Goal: Task Accomplishment & Management: Use online tool/utility

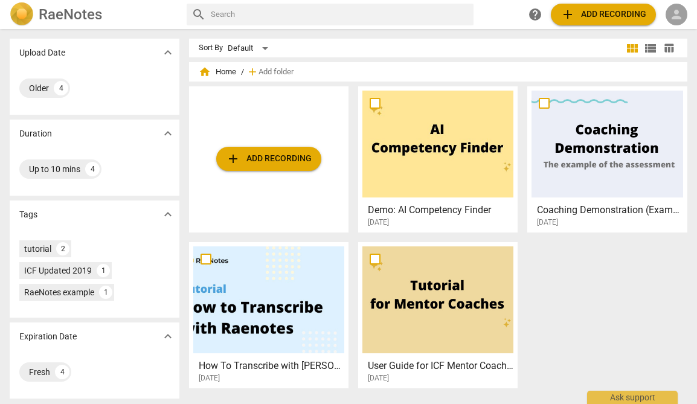
click at [681, 20] on span "person" at bounding box center [676, 14] width 14 height 14
click at [671, 33] on li "Login" at bounding box center [665, 28] width 43 height 29
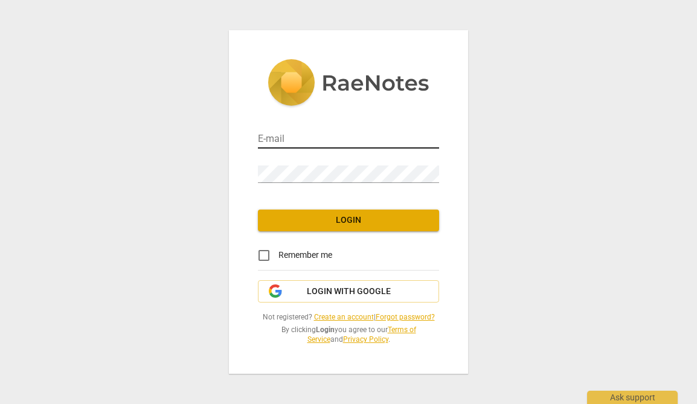
type input "[EMAIL_ADDRESS][DOMAIN_NAME]"
click at [328, 218] on span "Login" at bounding box center [348, 220] width 162 height 12
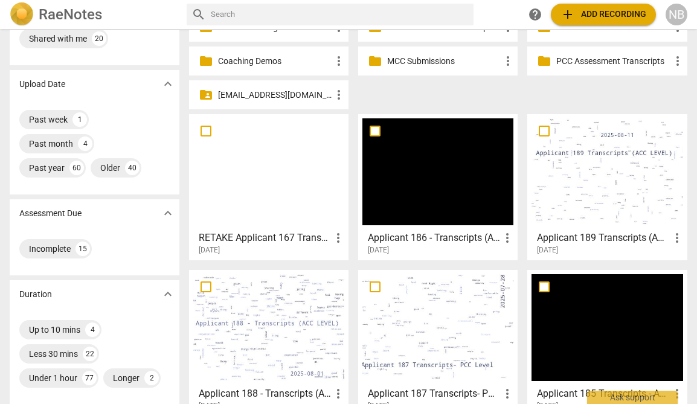
scroll to position [78, 0]
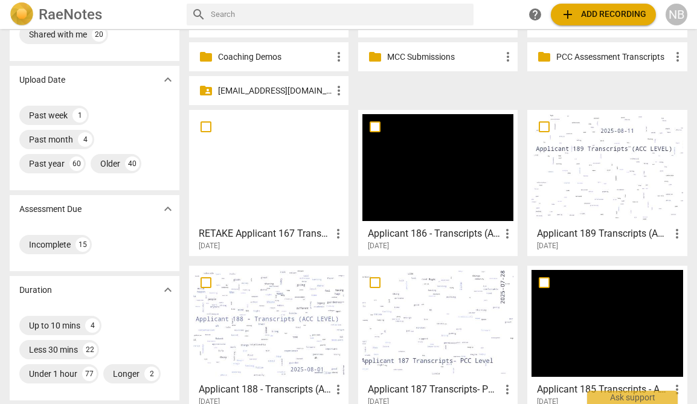
click at [625, 170] on div at bounding box center [606, 167] width 151 height 107
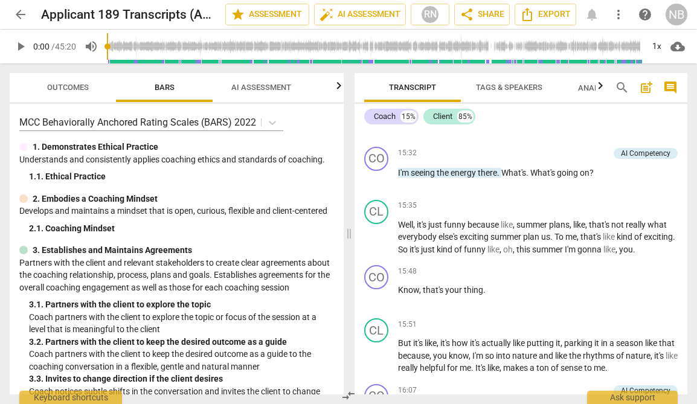
scroll to position [2982, 0]
click at [378, 244] on span "play_arrow" at bounding box center [376, 237] width 14 height 14
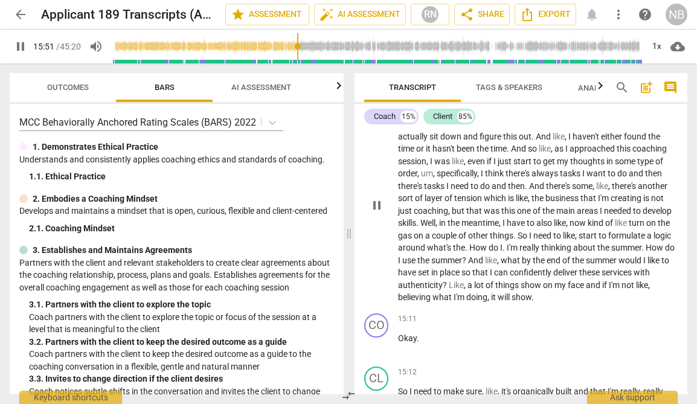
scroll to position [2588, 0]
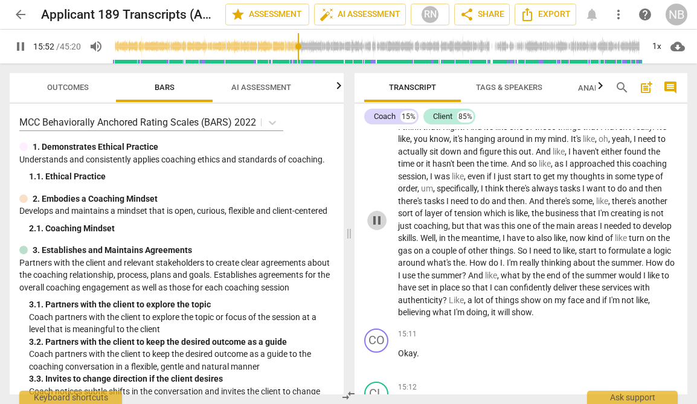
click at [373, 228] on span "pause" at bounding box center [376, 220] width 14 height 14
click at [373, 228] on span "play_arrow" at bounding box center [376, 220] width 14 height 14
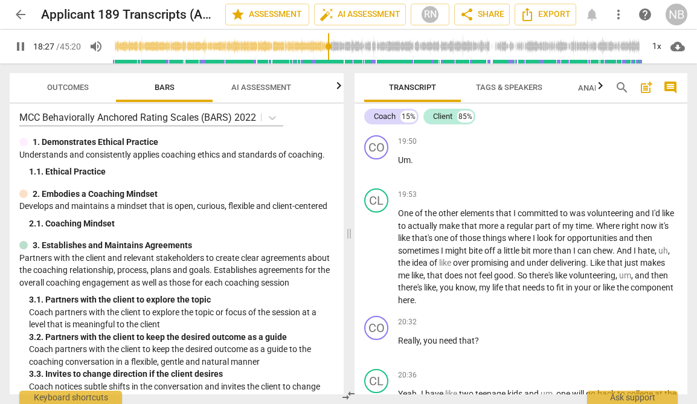
scroll to position [3862, 0]
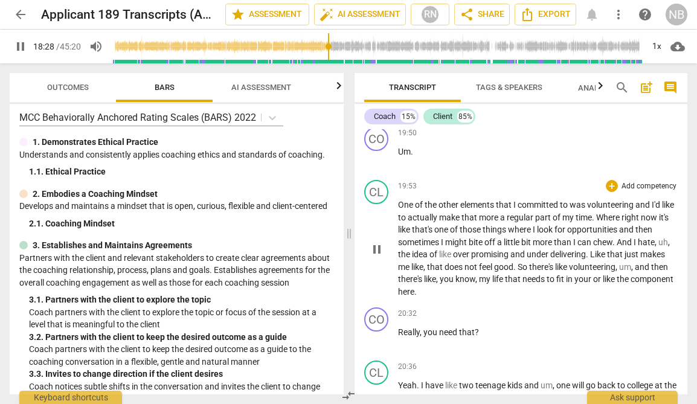
click at [377, 257] on span "pause" at bounding box center [376, 249] width 14 height 14
click at [378, 257] on span "play_arrow" at bounding box center [376, 249] width 14 height 14
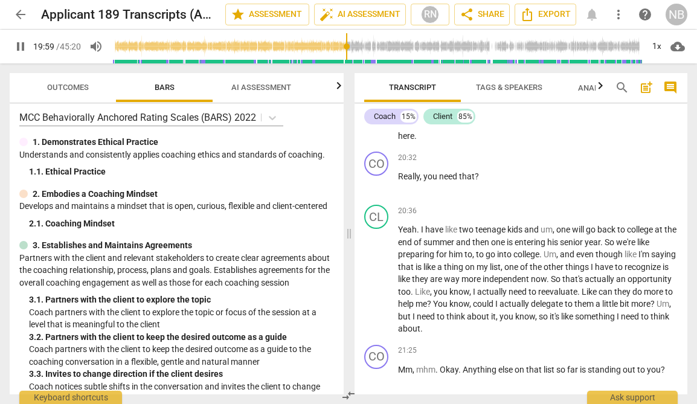
scroll to position [4021, 0]
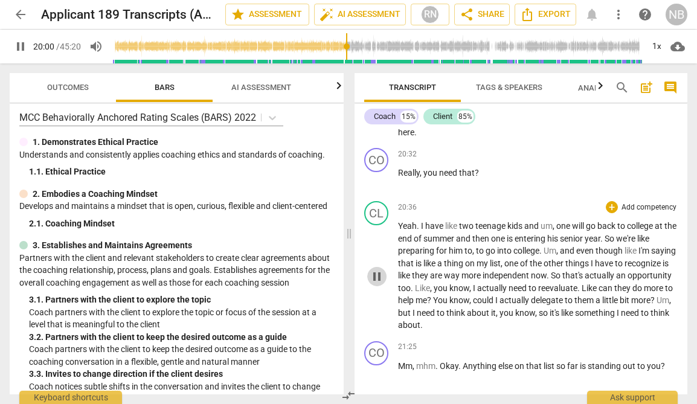
click at [377, 284] on span "pause" at bounding box center [376, 276] width 14 height 14
click at [374, 284] on span "play_arrow" at bounding box center [376, 276] width 14 height 14
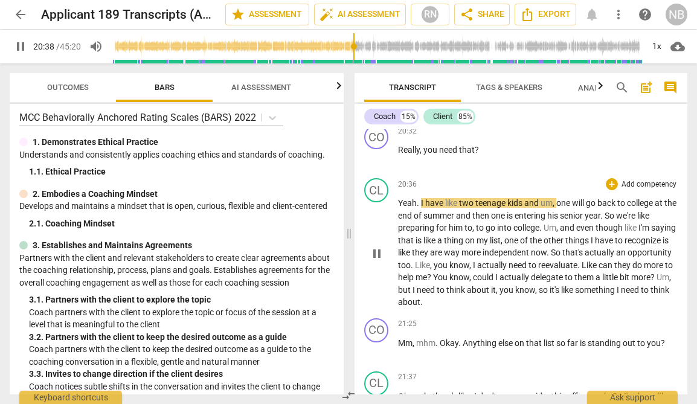
scroll to position [4050, 0]
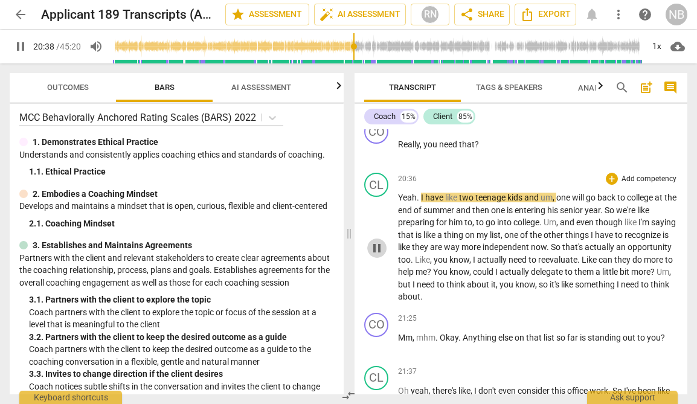
click at [378, 255] on span "pause" at bounding box center [376, 248] width 14 height 14
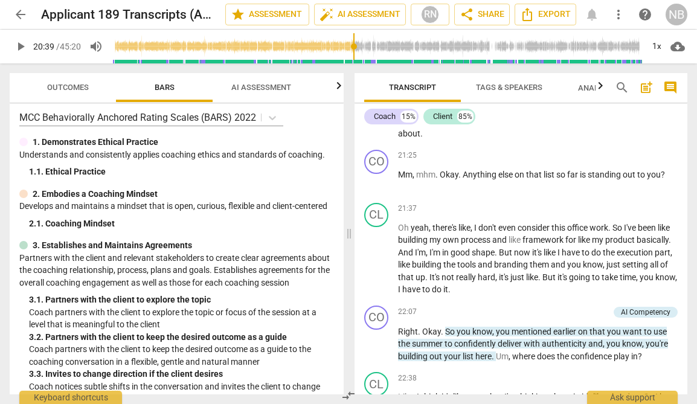
scroll to position [4214, 0]
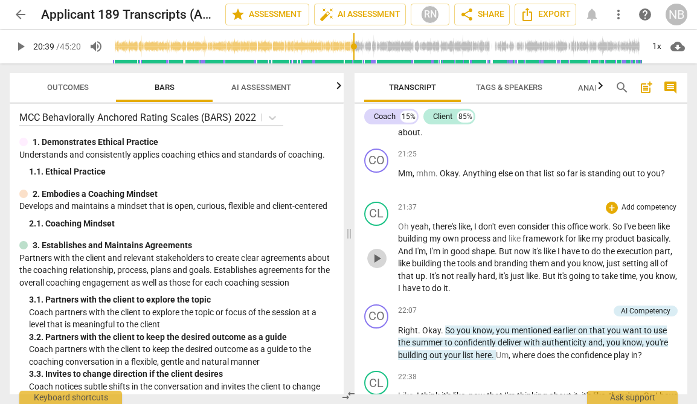
click at [386, 266] on span "play_arrow" at bounding box center [376, 258] width 19 height 14
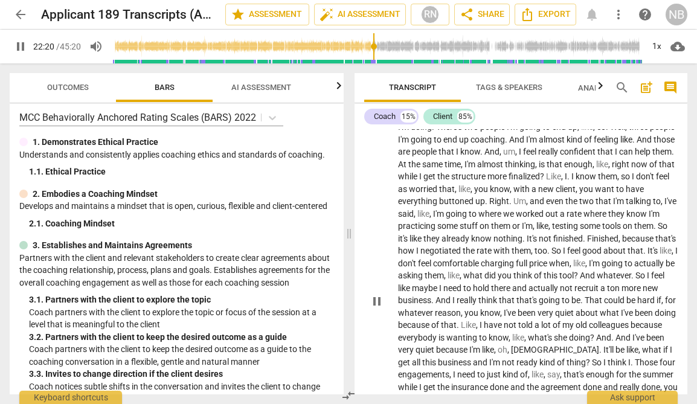
scroll to position [4509, 0]
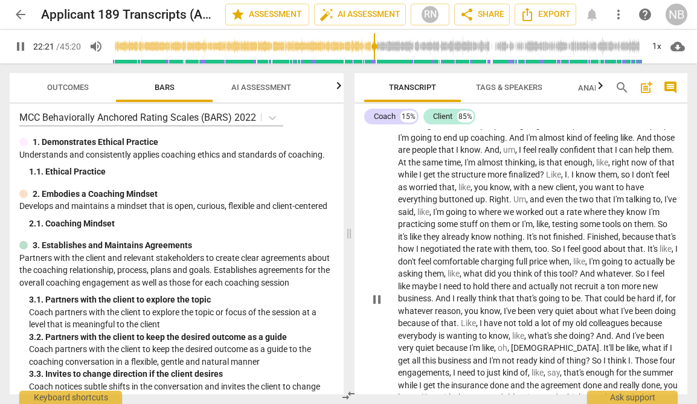
click at [366, 227] on div "CL play_arrow pause" at bounding box center [381, 288] width 34 height 427
click at [381, 307] on span "pause" at bounding box center [376, 299] width 14 height 14
click at [381, 307] on span "play_arrow" at bounding box center [376, 299] width 14 height 14
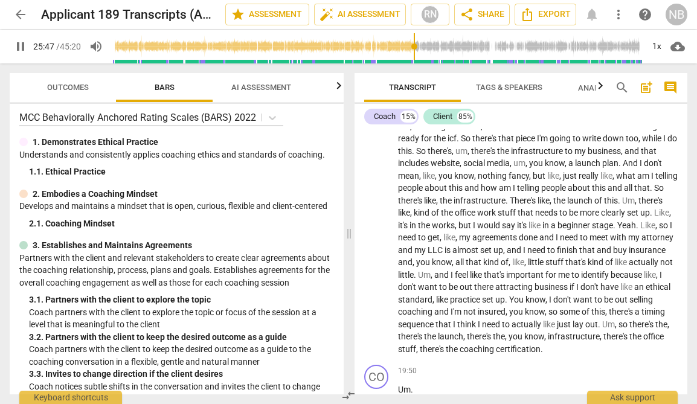
scroll to position [3557, 0]
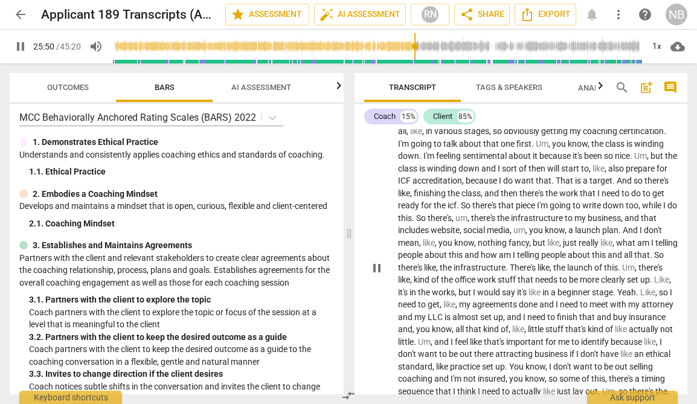
click at [608, 106] on div "+" at bounding box center [611, 100] width 12 height 12
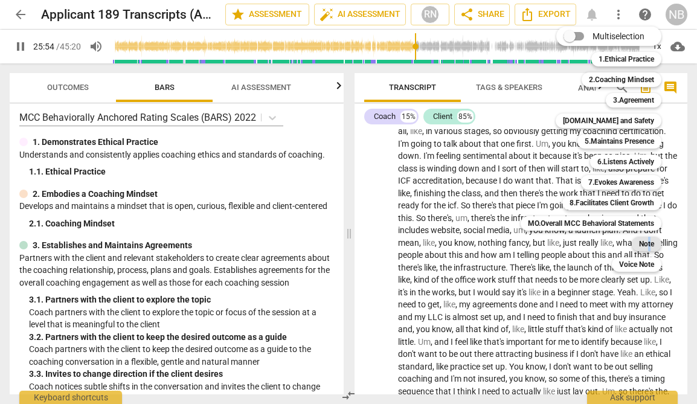
click at [651, 247] on b "Note" at bounding box center [646, 244] width 15 height 14
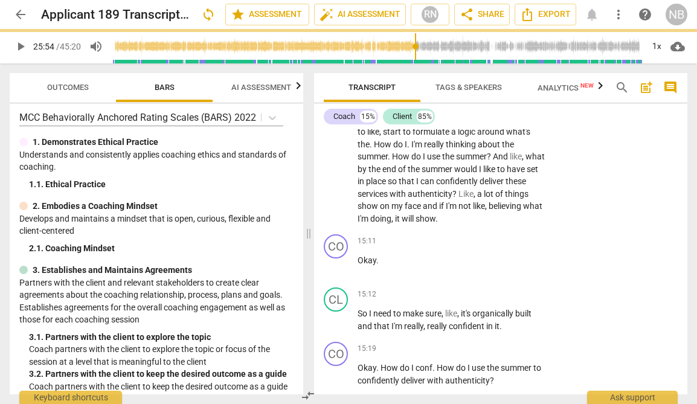
type input "1554"
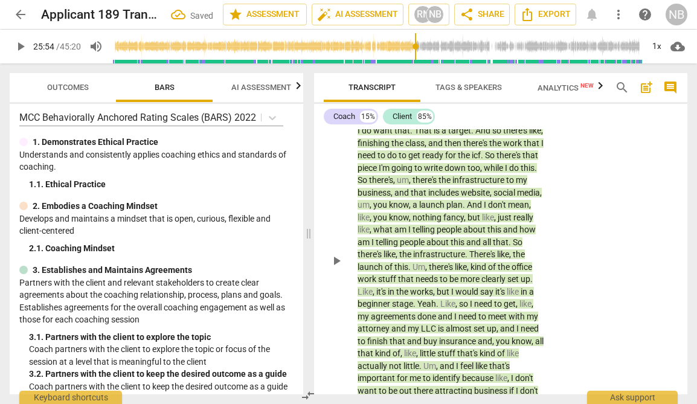
scroll to position [4570, 0]
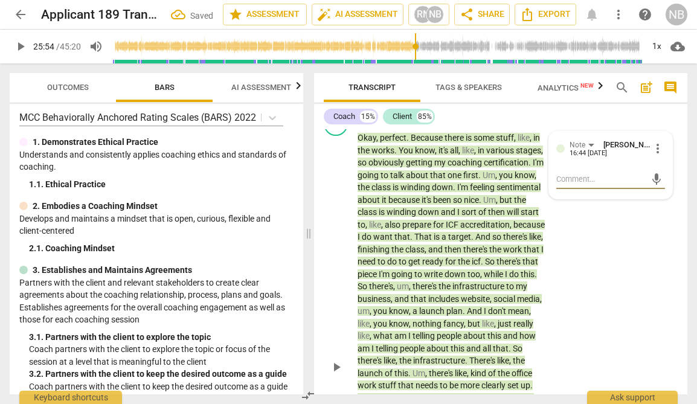
type textarea "D"
type textarea "Di"
type textarea "Dis"
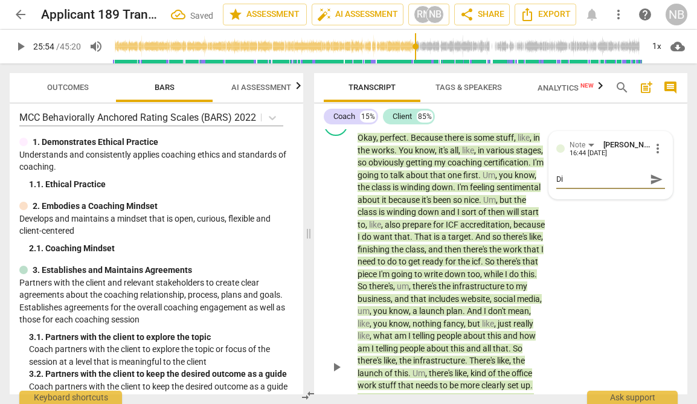
type textarea "Dis"
type textarea "Disc"
type textarea "Discu"
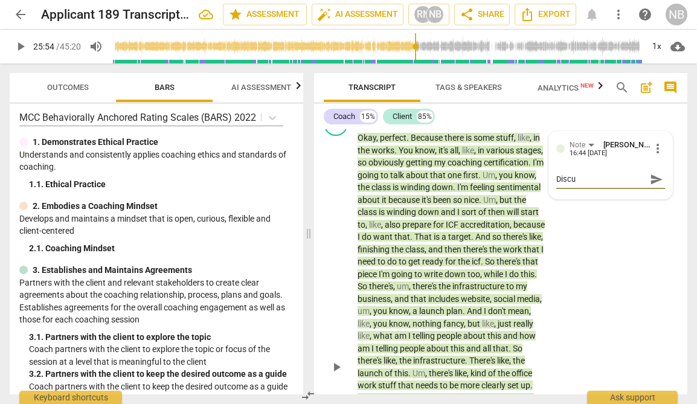
type textarea "Discus"
type textarea "Discuse"
type textarea "Discuses"
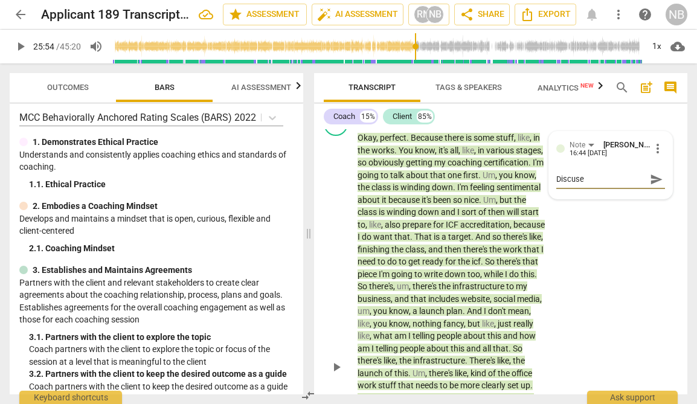
type textarea "Discuses"
type textarea "Discuses W"
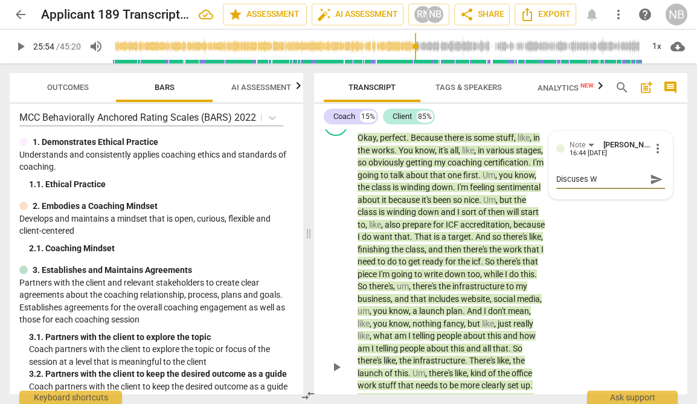
type textarea "Discuses Wo"
type textarea "Discuses Wor"
type textarea "Discuses Work"
type textarea "Discuses Worki"
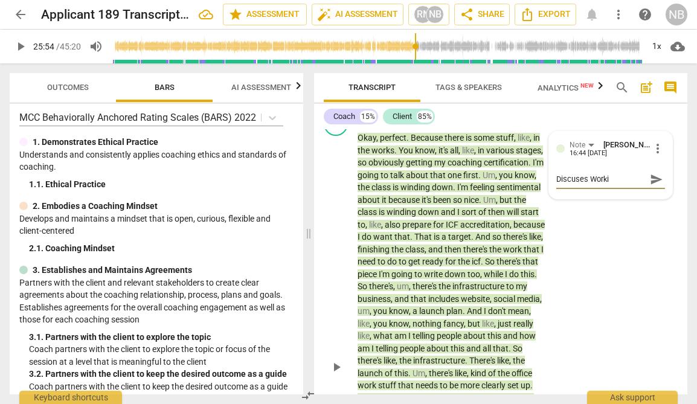
type textarea "Discuses Workin"
type textarea "Discuses Working"
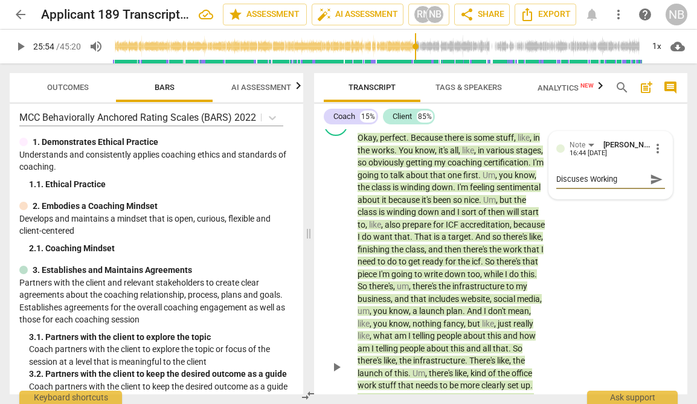
type textarea "Discuses Working o"
type textarea "Discuses Working on"
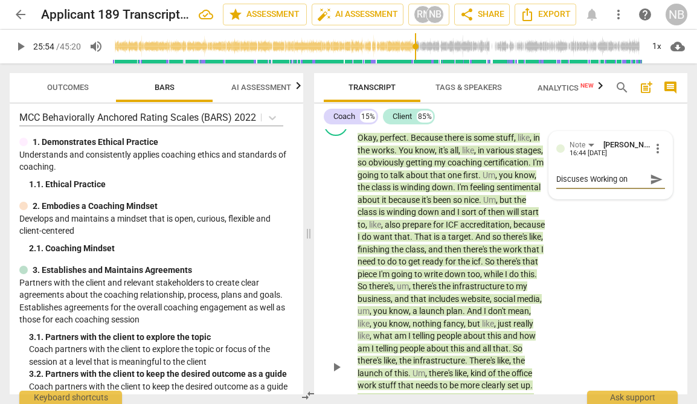
type textarea "Discuses Working on"
type textarea "Discuses Working on C"
type textarea "Discuses Working on Co"
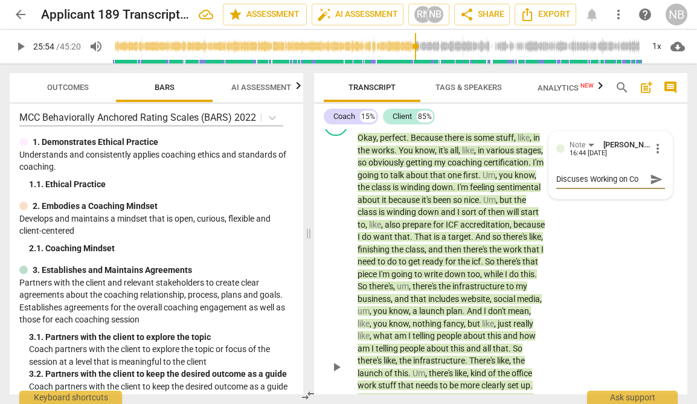
type textarea "Discuses Working on Coa"
type textarea "Discuses Working on Coac"
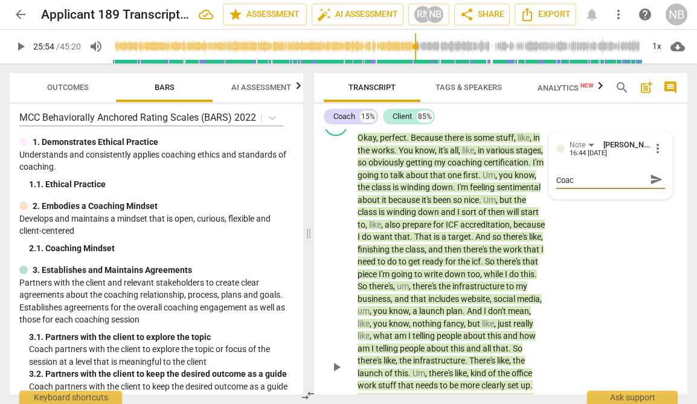
type textarea "Discuses Working on Coach"
type textarea "Discuses Working on Coachi"
type textarea "Discuses Working on Coachin"
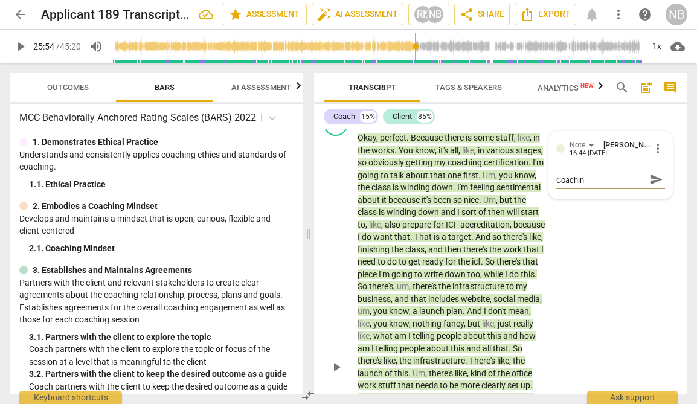
type textarea "Discuses Working on Coaching"
type textarea "Discuses Working on Coaching B"
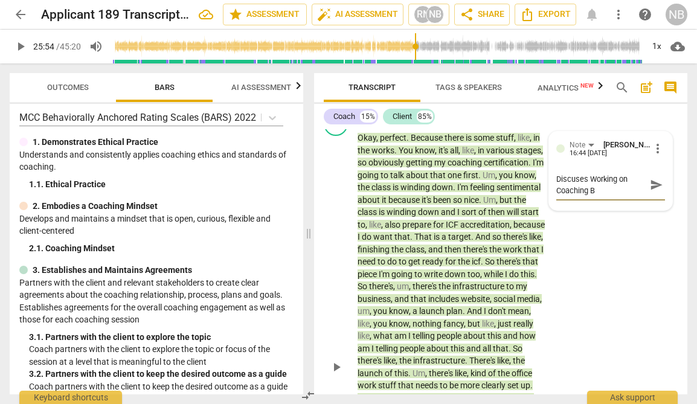
scroll to position [0, 0]
type textarea "Discuses Working on Coaching Bu"
type textarea "Discuses Working on Coaching [PERSON_NAME]"
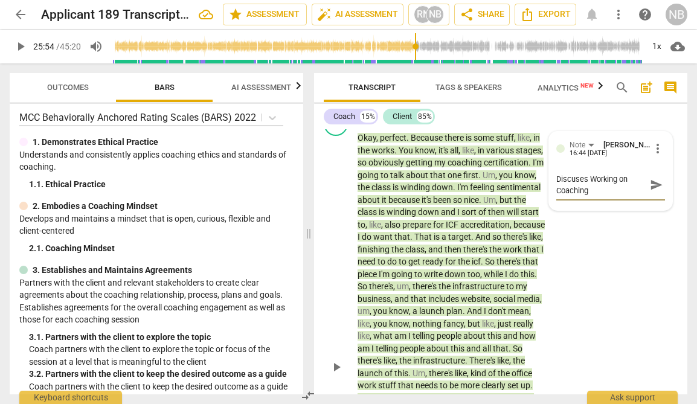
type textarea "Discuses Working on Coaching Bu"
type textarea "Discuses Working on Coaching Bus"
type textarea "Discuses Working on Coaching Busi"
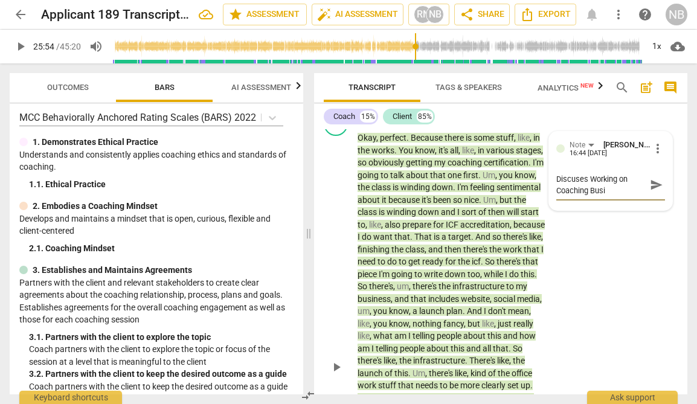
type textarea "Discuses Working on Coaching Busin"
type textarea "Discuses Working on Coaching Busine"
type textarea "Discuses Working on Coaching Busines"
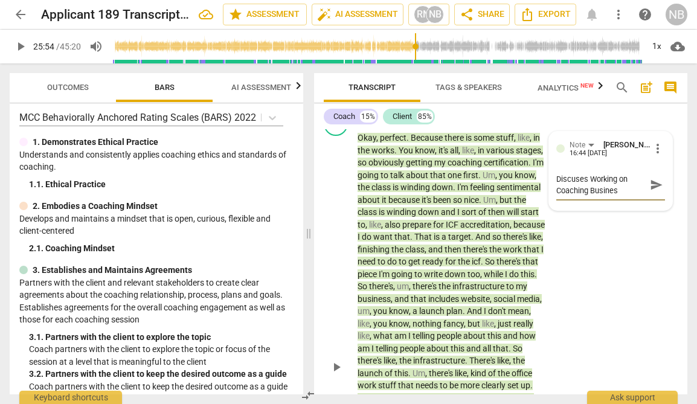
type textarea "Discuses Working on Coaching Business"
click at [620, 312] on div "CL play_arrow pause 17:24 + Add competency Note keyboard_arrow_right Okay , per…" at bounding box center [500, 357] width 373 height 500
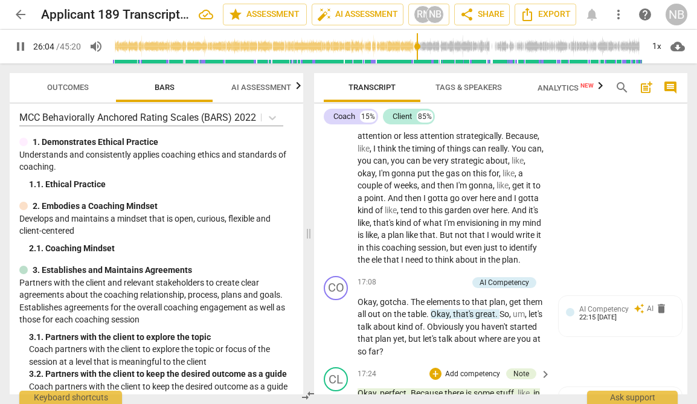
scroll to position [4318, 0]
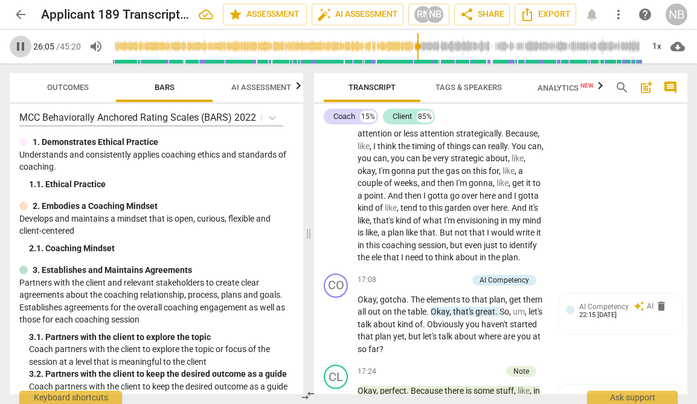
click at [17, 46] on span "pause" at bounding box center [20, 46] width 14 height 14
type input "1566"
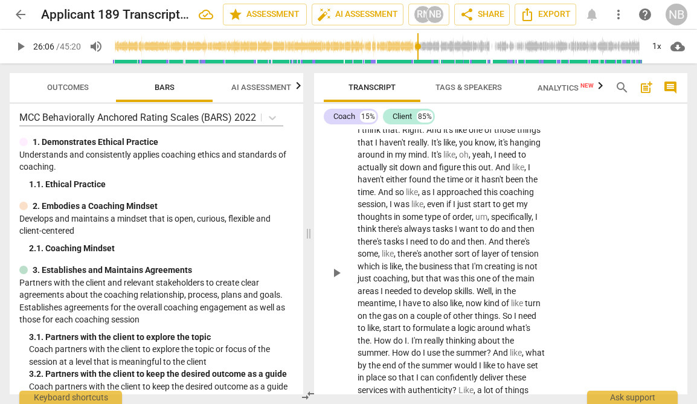
scroll to position [3352, 0]
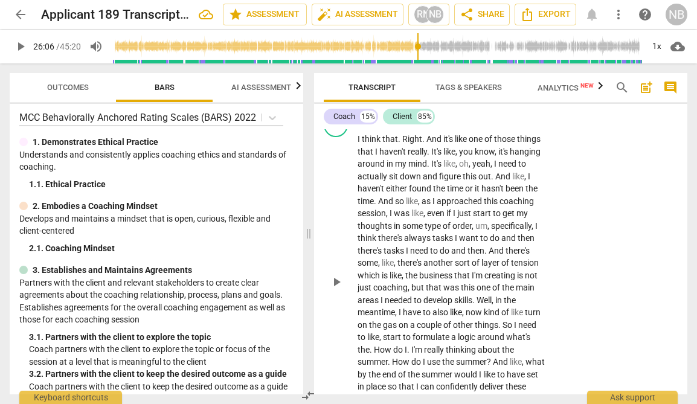
click at [584, 199] on div "CL play_arrow pause 13:41 + Add competency keyboard_arrow_right I think that . …" at bounding box center [500, 271] width 373 height 327
click at [507, 126] on p "Add competency" at bounding box center [507, 120] width 57 height 11
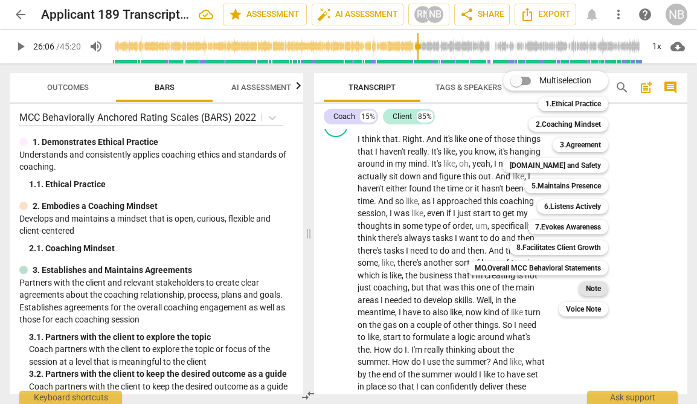
click at [599, 289] on b "Note" at bounding box center [592, 288] width 15 height 14
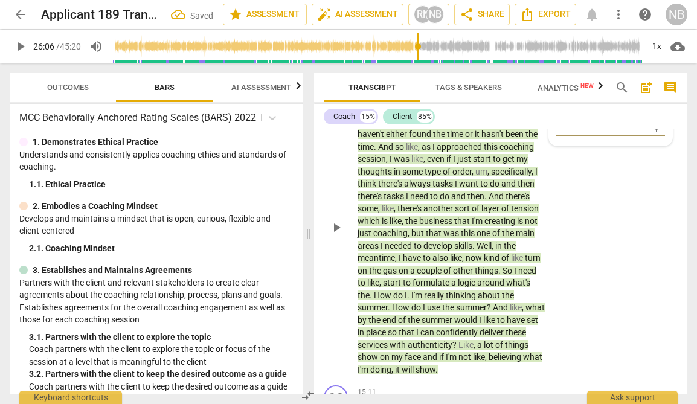
scroll to position [3405, 0]
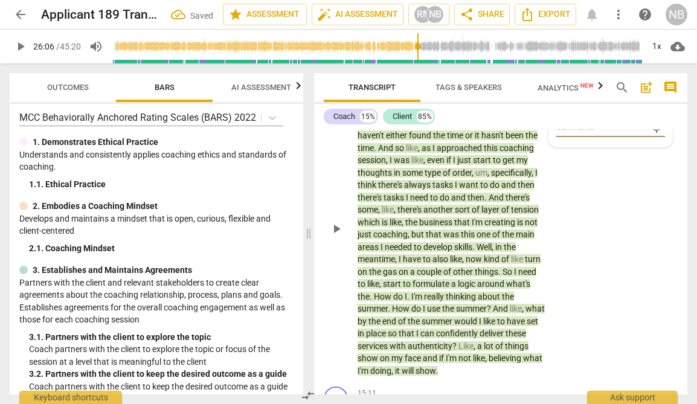
type textarea "D"
type textarea "Di"
type textarea "Dis"
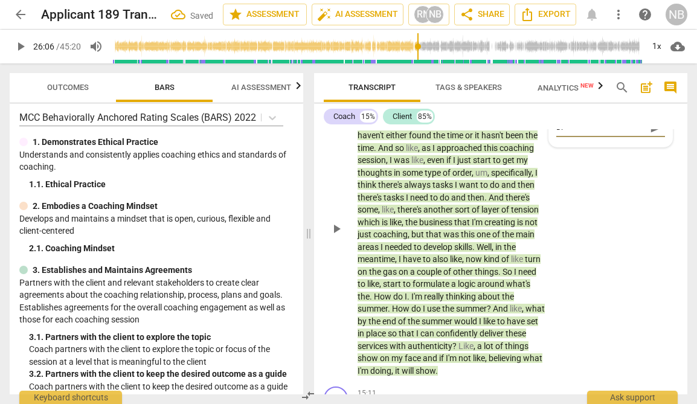
type textarea "Dis"
type textarea "Disc"
type textarea "Discu"
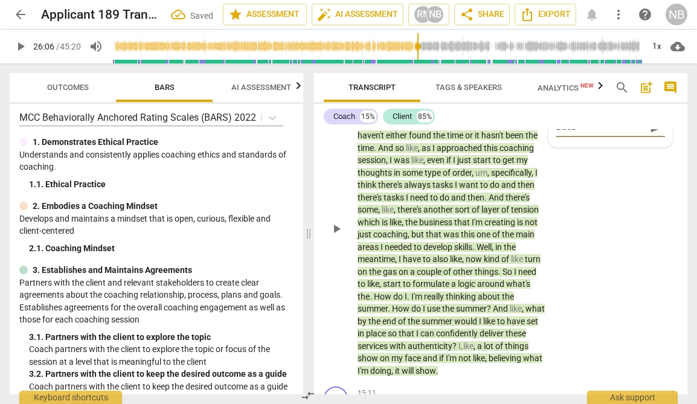
type textarea "Discus"
type textarea "Discuss"
type textarea "Discussi"
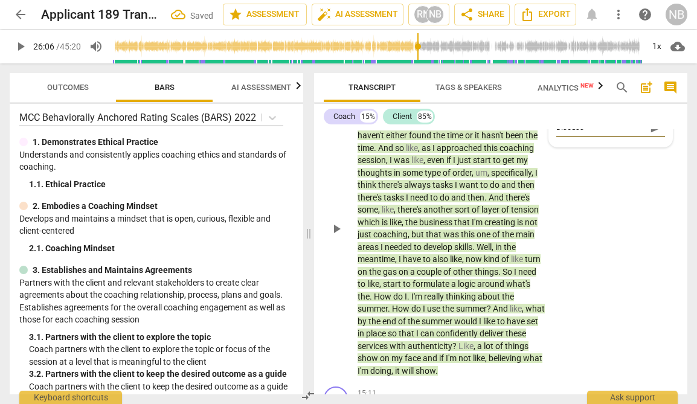
type textarea "Discussi"
type textarea "Discussin"
type textarea "Discussing"
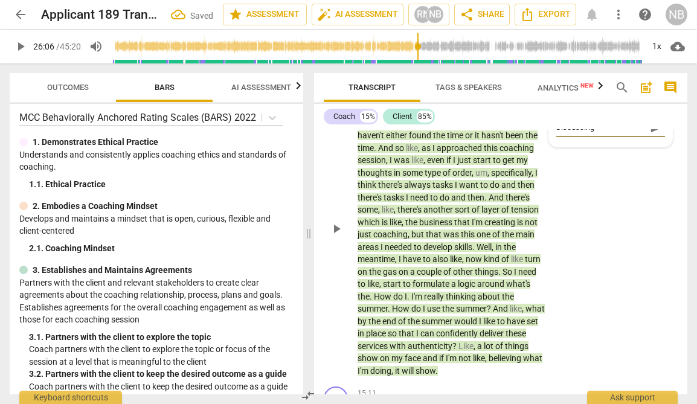
type textarea "Discussing"
type textarea "Discussing C"
type textarea "Discussing Co"
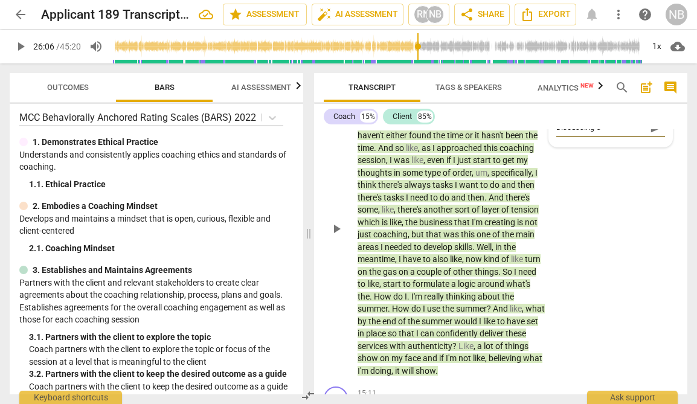
type textarea "Discussing Co"
type textarea "Discussing Coa"
type textarea "Discussing Coac"
type textarea "Discussing Coach"
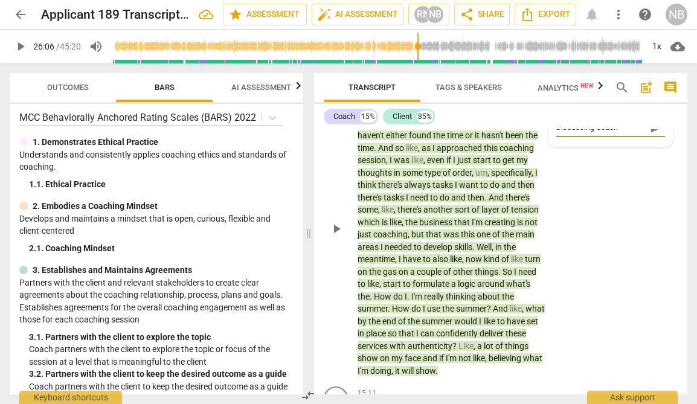
type textarea "Discussing Coachi"
type textarea "Discussing Coachin"
type textarea "Discussing Coaching"
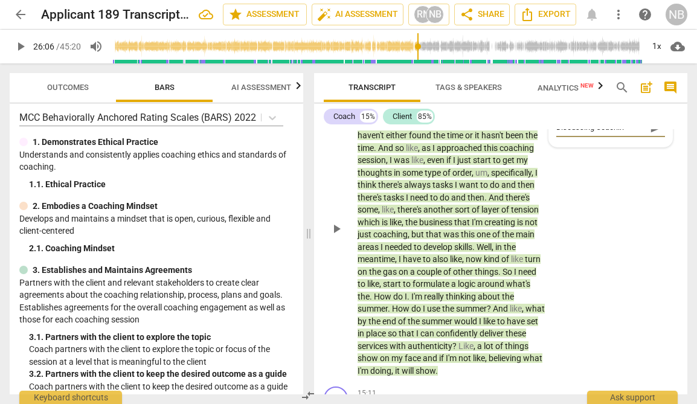
type textarea "Discussing Coaching"
type textarea "Discussing Coaching a"
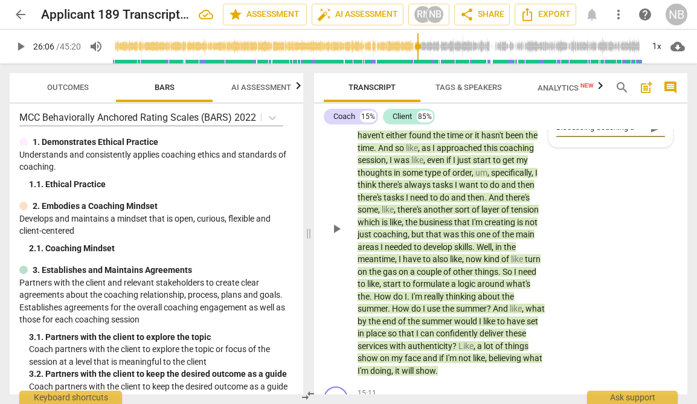
type textarea "Discussing Coaching an"
type textarea "Discussing Coaching and"
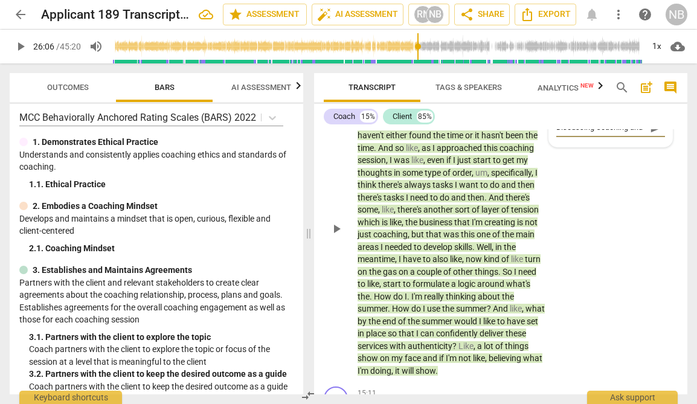
type textarea "Discussing Coaching and"
type textarea "Discussing Coaching and r"
type textarea "Discussing Coaching and re"
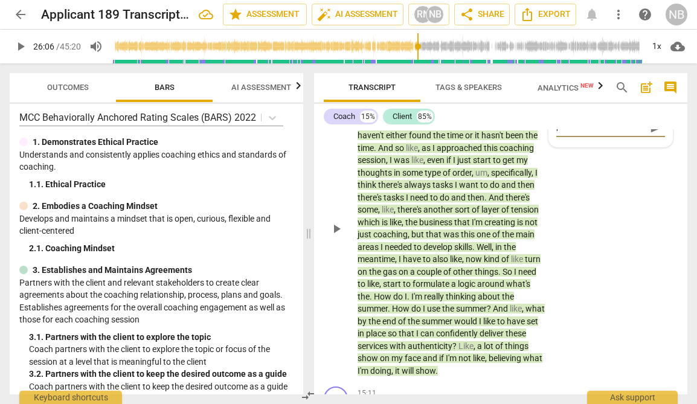
type textarea "Discussing Coaching and re"
type textarea "Discussing Coaching and ref"
type textarea "Discussing Coaching and refi"
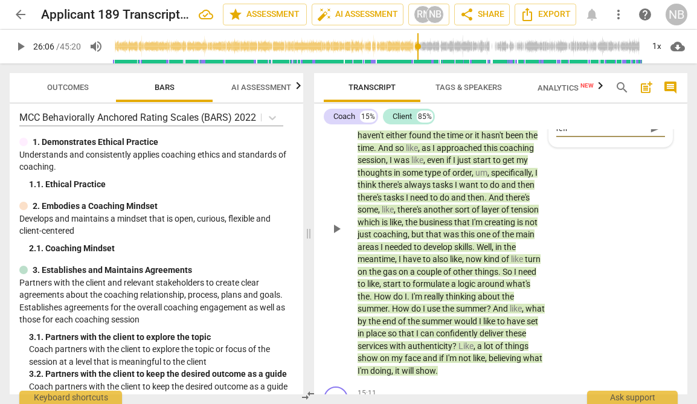
type textarea "Discussing Coaching and refin"
type textarea "Discussing Coaching and refini"
type textarea "Discussing Coaching and refinin"
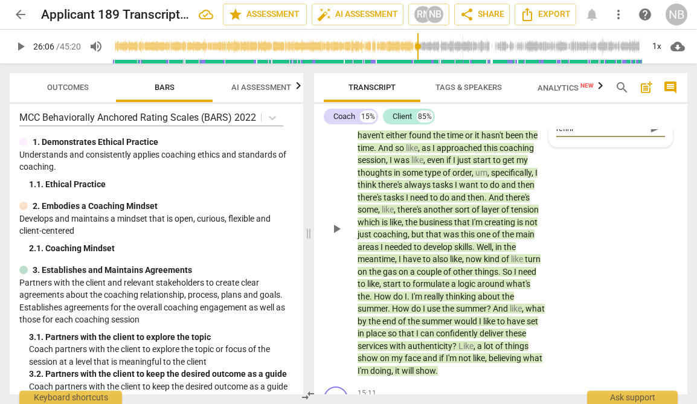
type textarea "Discussing Coaching and refinin"
type textarea "Discussing Coaching and refining"
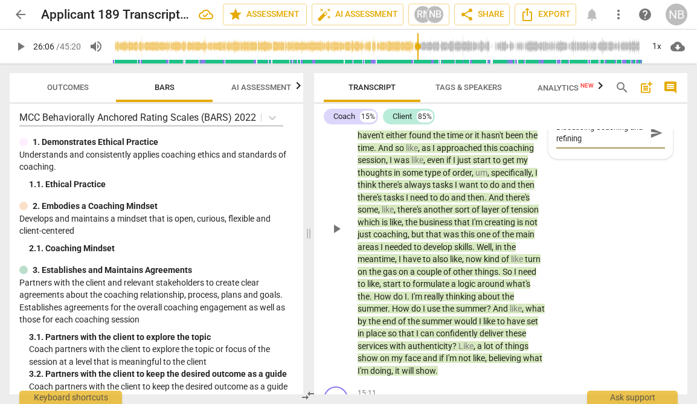
type textarea "Discussing Coaching and refining"
type textarea "Discussing Coaching and refining h"
type textarea "Discussing Coaching and refining he"
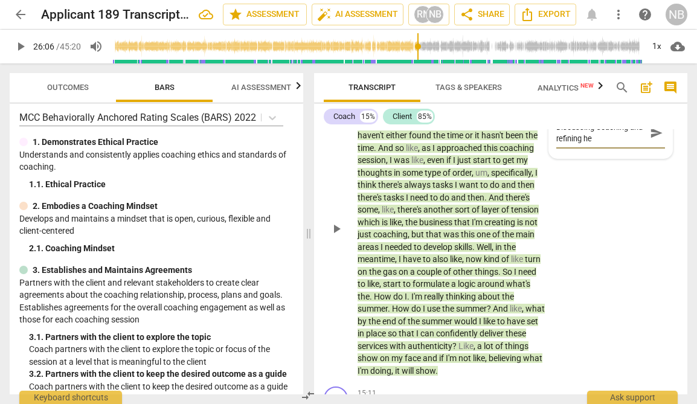
type textarea "Discussing Coaching and refining her"
type textarea "Discussing Coaching and refining her c"
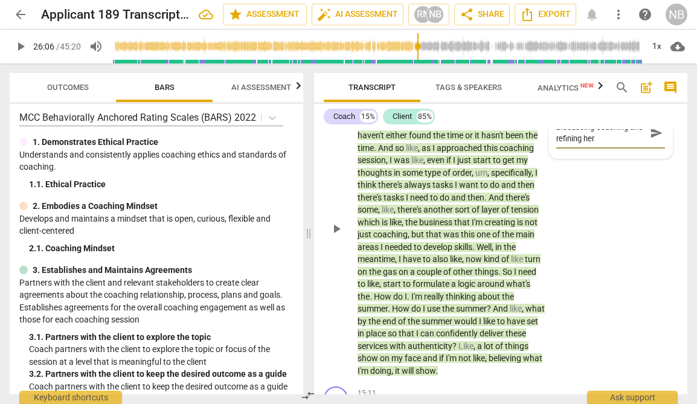
type textarea "Discussing Coaching and refining her c"
type textarea "Discussing Coaching and refining her co"
type textarea "Discussing Coaching and refining her coa"
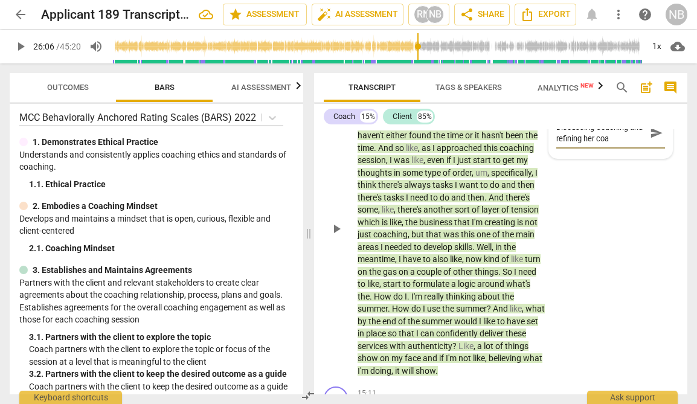
type textarea "Discussing Coaching and refining her coac"
type textarea "Discussing Coaching and refining her coach"
type textarea "Discussing Coaching and refining her coachi"
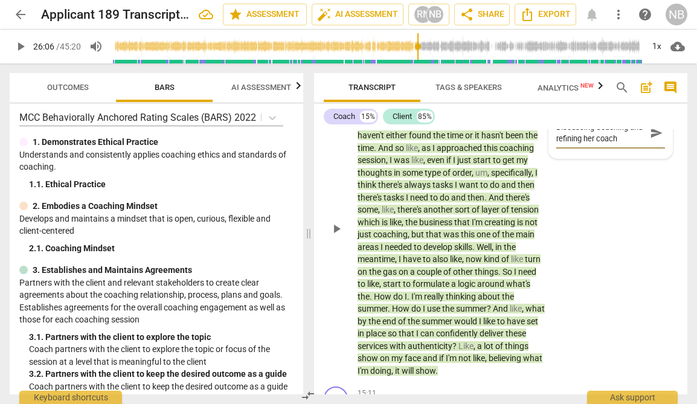
type textarea "Discussing Coaching and refining her coachi"
type textarea "Discussing Coaching and refining her coachin"
type textarea "Discussing Coaching and refining her coaching"
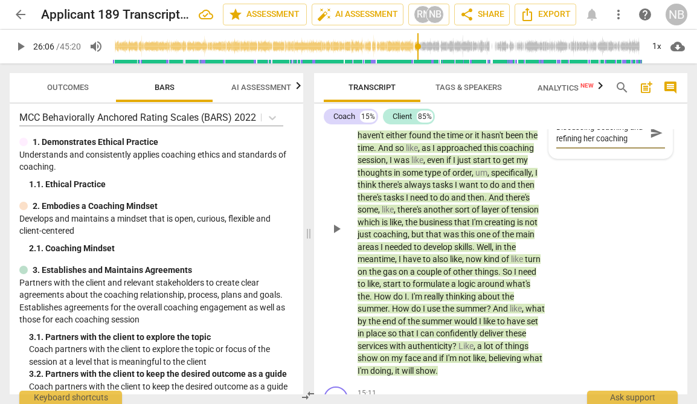
type textarea "Discussing Coaching and refining her coaching b"
type textarea "Discussing Coaching and refining her coaching bu"
type textarea "Discussing Coaching and refining her coaching bus"
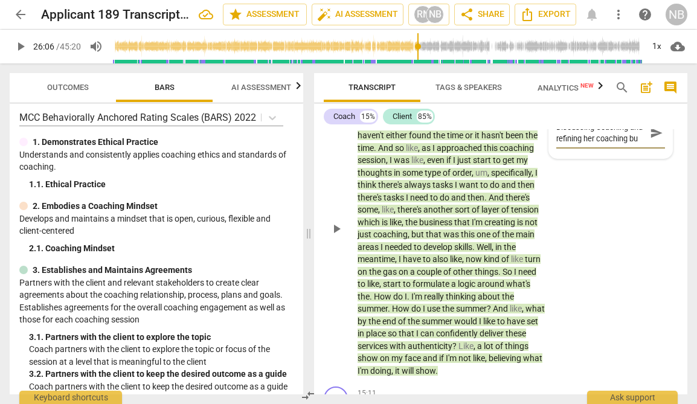
type textarea "Discussing Coaching and refining her coaching bus"
type textarea "Discussing Coaching and refining her coaching busi"
type textarea "Discussing Coaching and refining her coaching busin"
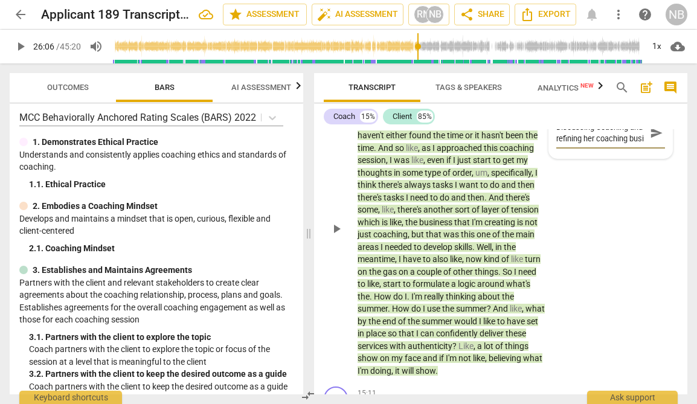
type textarea "Discussing Coaching and refining her coaching busin"
type textarea "Discussing Coaching and refining her coaching busine"
type textarea "Discussing Coaching and refining her coaching busines"
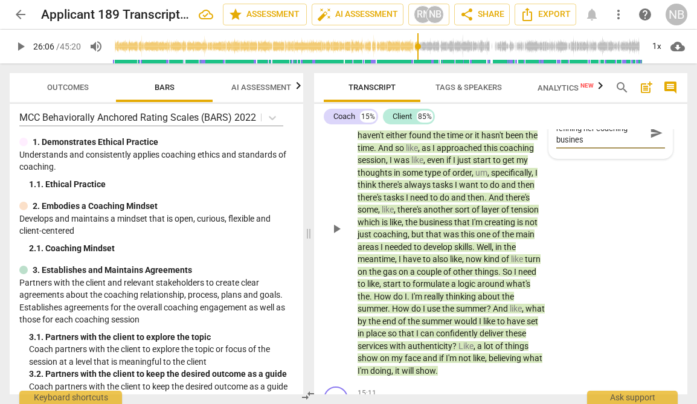
type textarea "Discussing Coaching and refining her coaching business"
click at [569, 285] on div "CL play_arrow pause 13:41 + Add competency Note keyboard_arrow_right I think th…" at bounding box center [500, 218] width 373 height 327
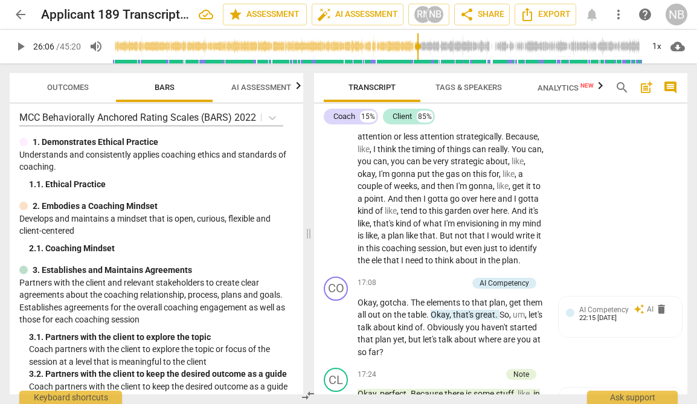
scroll to position [4325, 0]
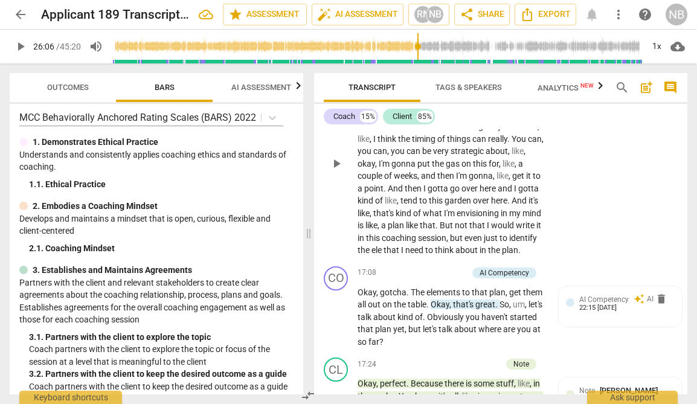
click at [529, 63] on p "Add competency" at bounding box center [507, 58] width 57 height 11
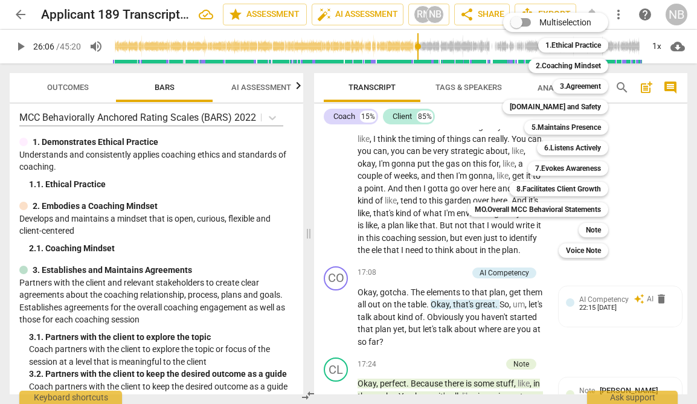
click at [563, 302] on div at bounding box center [348, 202] width 697 height 404
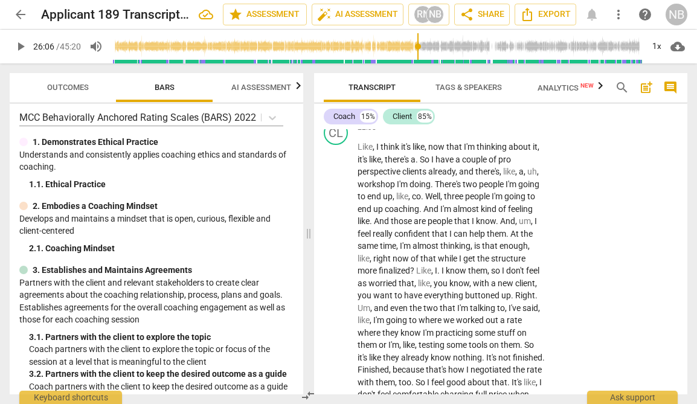
scroll to position [5811, 0]
click at [525, 133] on p "Add competency" at bounding box center [507, 127] width 57 height 11
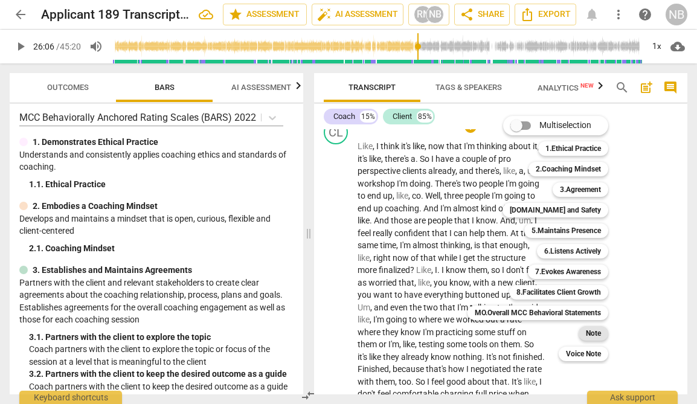
click at [590, 333] on b "Note" at bounding box center [592, 333] width 15 height 14
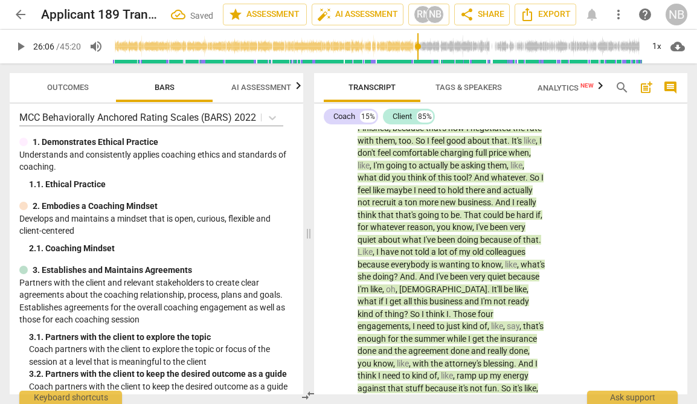
scroll to position [5854, 0]
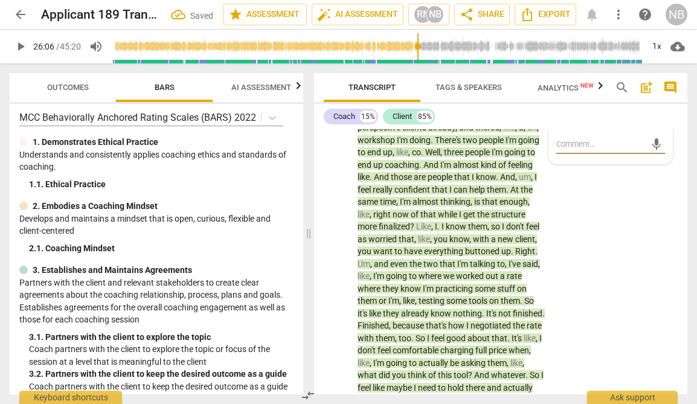
type textarea "O"
type textarea "D"
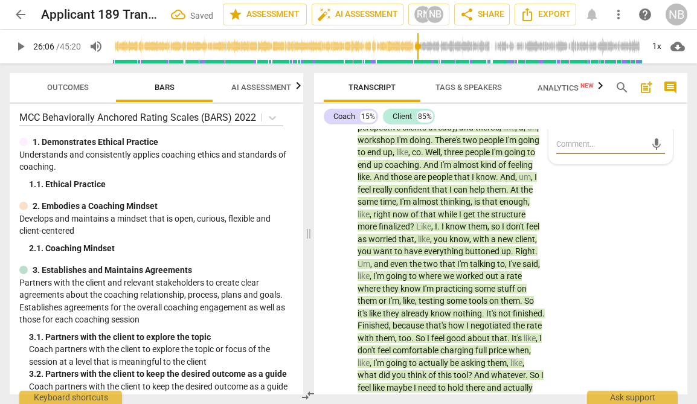
type textarea "D"
type textarea "Di"
type textarea "Dis"
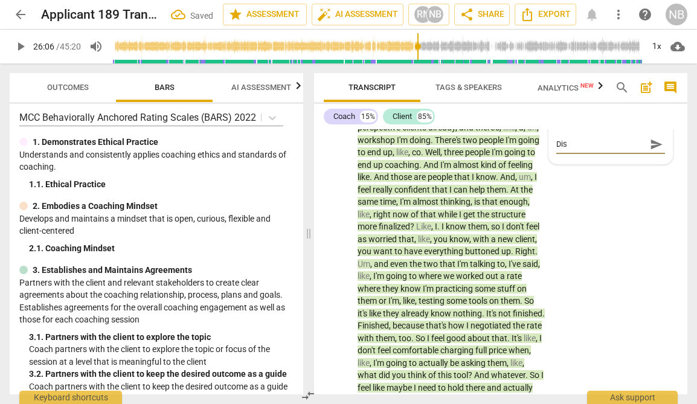
type textarea "Disc"
type textarea "Discu"
type textarea "Discus"
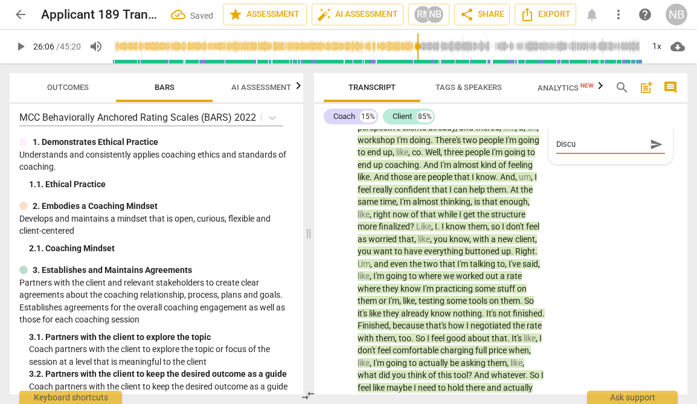
type textarea "Discus"
type textarea "Discuss"
type textarea "Discussi"
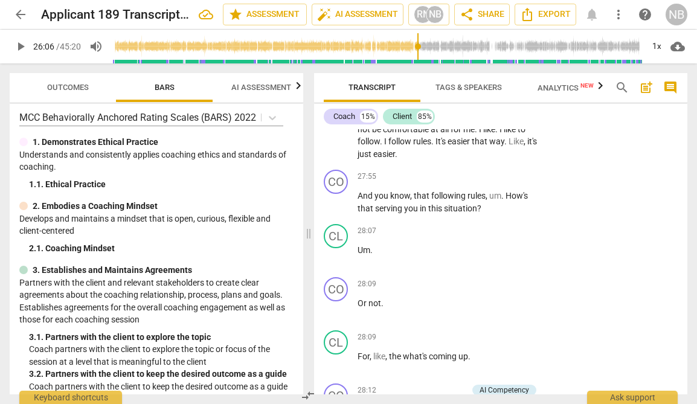
scroll to position [6975, 0]
click at [327, 155] on div "play_arrow pause" at bounding box center [342, 109] width 31 height 91
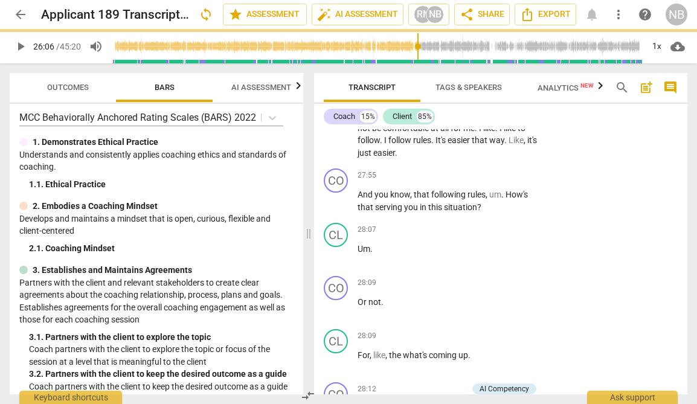
click at [337, 117] on span "play_arrow" at bounding box center [336, 110] width 14 height 14
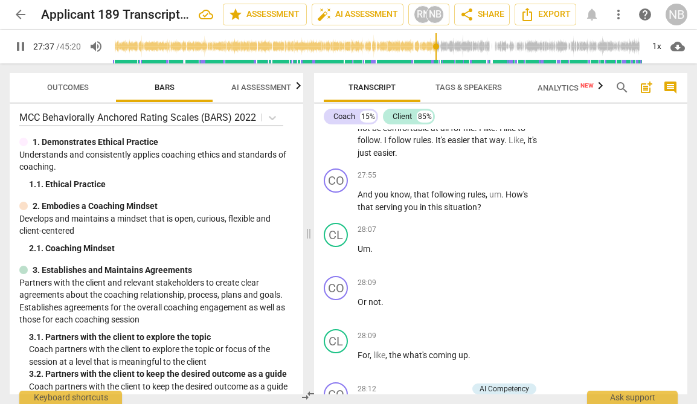
click at [465, 53] on div "+" at bounding box center [470, 46] width 12 height 12
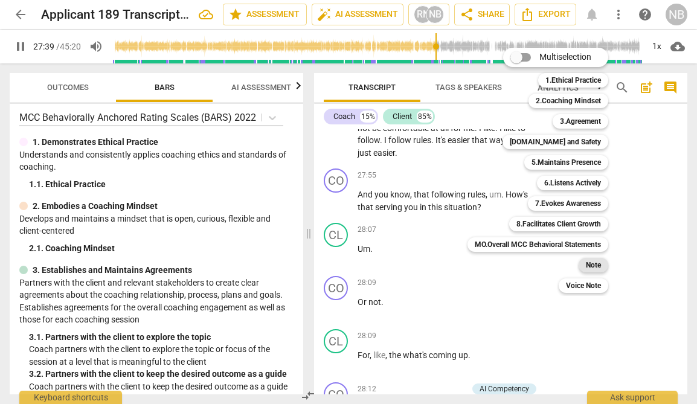
click at [593, 267] on b "Note" at bounding box center [592, 265] width 15 height 14
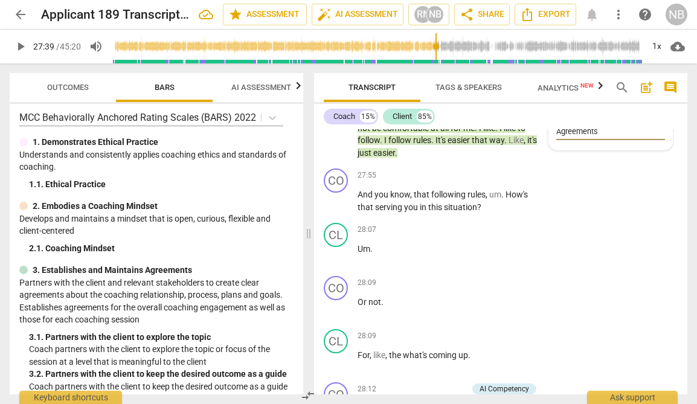
scroll to position [0, 0]
click at [616, 147] on textarea "Discusses having a agreements for coaching business. I.e. Client Agreements" at bounding box center [600, 124] width 89 height 46
click at [580, 271] on div "CL play_arrow pause 28:07 + Add competency keyboard_arrow_right Um ." at bounding box center [500, 244] width 373 height 53
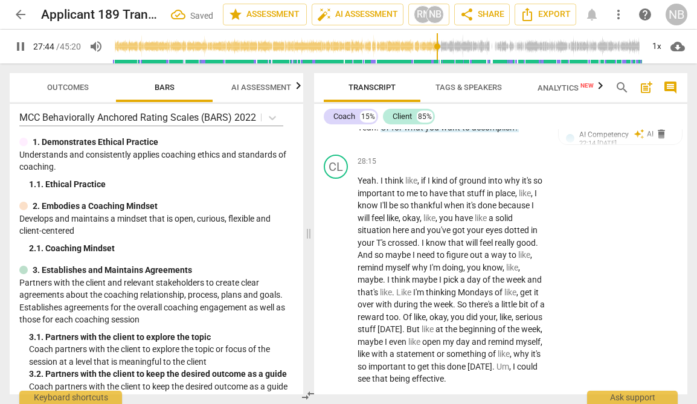
scroll to position [7261, 0]
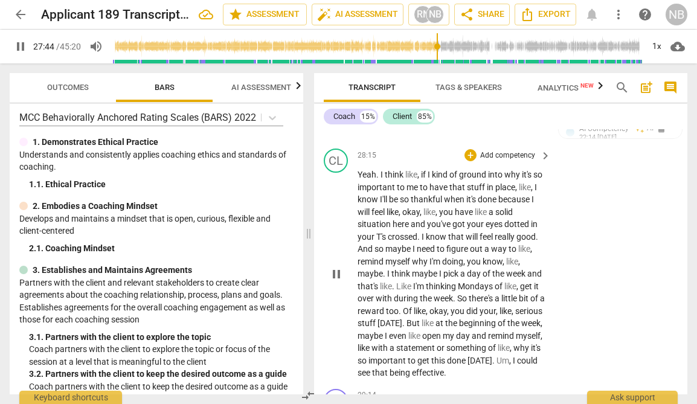
click at [444, 204] on span "thankful" at bounding box center [426, 199] width 33 height 10
click at [346, 362] on div "play_arrow pause" at bounding box center [342, 274] width 31 height 203
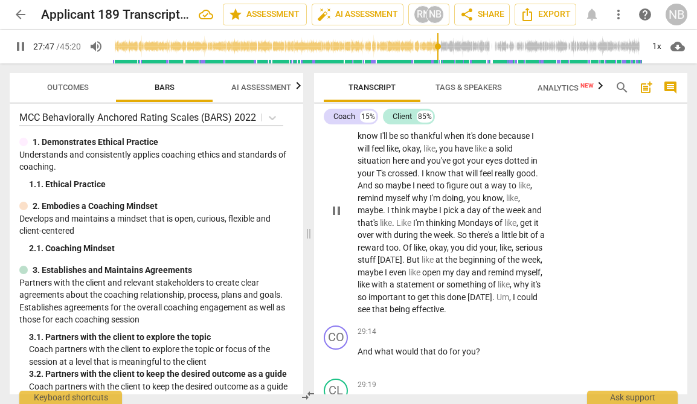
scroll to position [7328, 0]
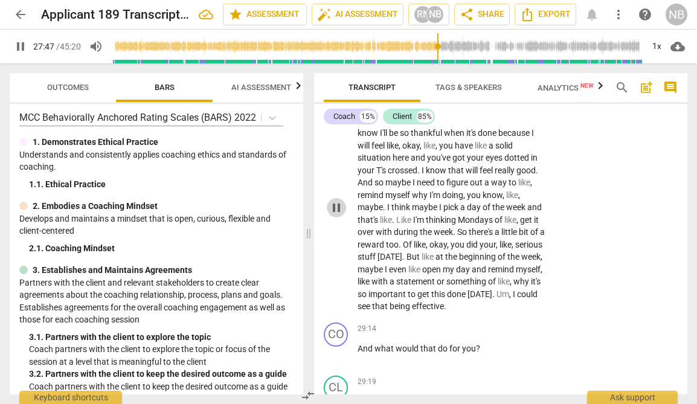
click at [340, 215] on span "pause" at bounding box center [336, 207] width 14 height 14
click at [340, 215] on span "play_arrow" at bounding box center [336, 207] width 14 height 14
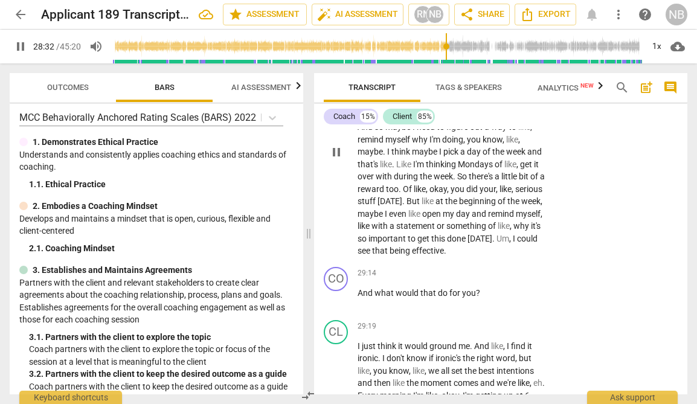
scroll to position [7307, 0]
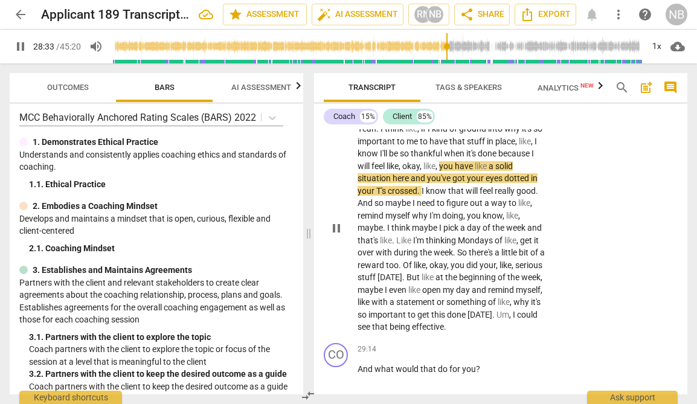
click at [467, 115] on div "+" at bounding box center [470, 109] width 12 height 12
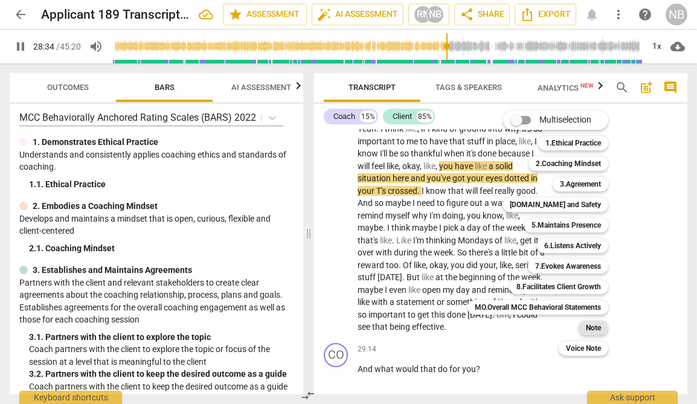
click at [595, 327] on b "Note" at bounding box center [592, 328] width 15 height 14
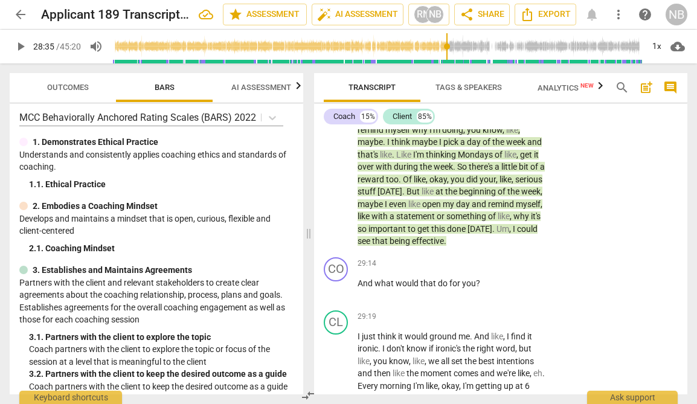
scroll to position [0, 0]
click at [585, 113] on textarea "Discusses Coahcing Business: Feeling at ease once everthing is in place" at bounding box center [600, 95] width 89 height 34
click at [610, 113] on textarea "Discusses Coahcing Business: Feeling at ease once everything is in place" at bounding box center [600, 95] width 89 height 34
click at [617, 252] on div "CL play_arrow pause 28:15 + Add competency Note keyboard_arrow_right Yeah . I t…" at bounding box center [500, 132] width 373 height 240
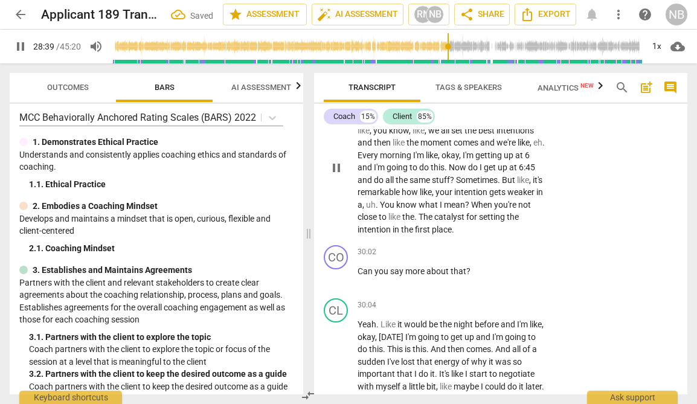
scroll to position [7628, 0]
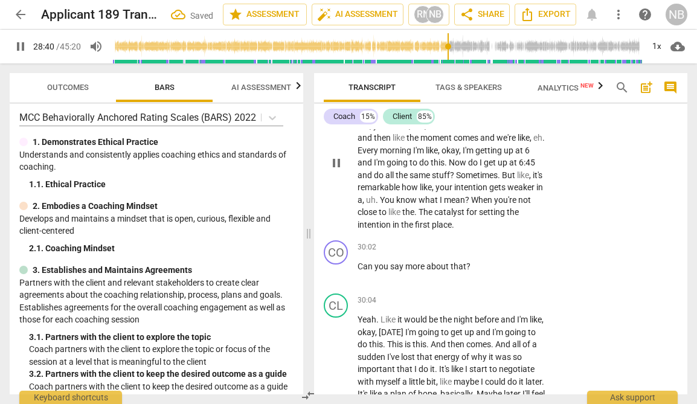
click at [336, 170] on span "pause" at bounding box center [336, 163] width 14 height 14
click at [343, 170] on span "play_arrow" at bounding box center [336, 163] width 14 height 14
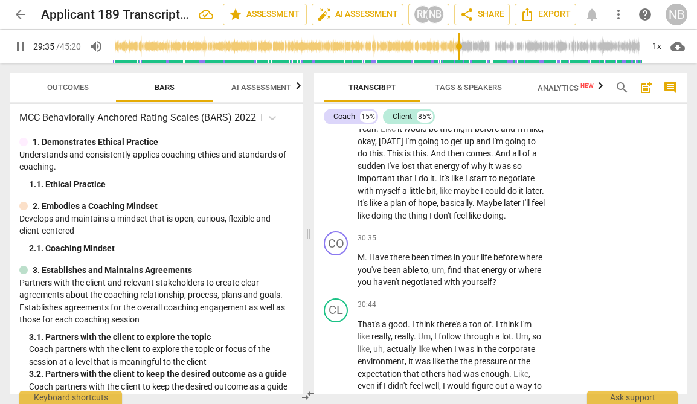
scroll to position [7844, 0]
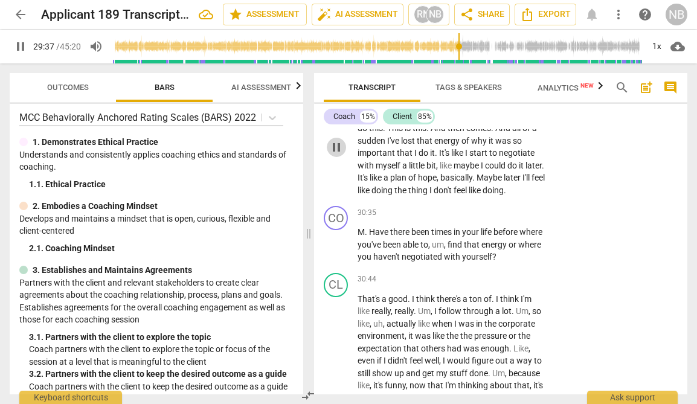
click at [339, 155] on span "pause" at bounding box center [336, 147] width 14 height 14
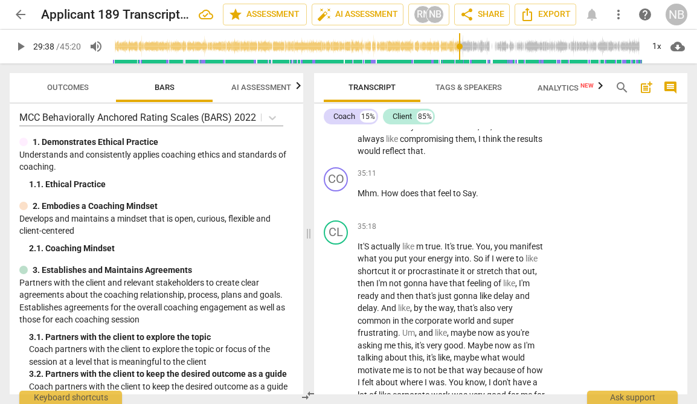
scroll to position [9021, 0]
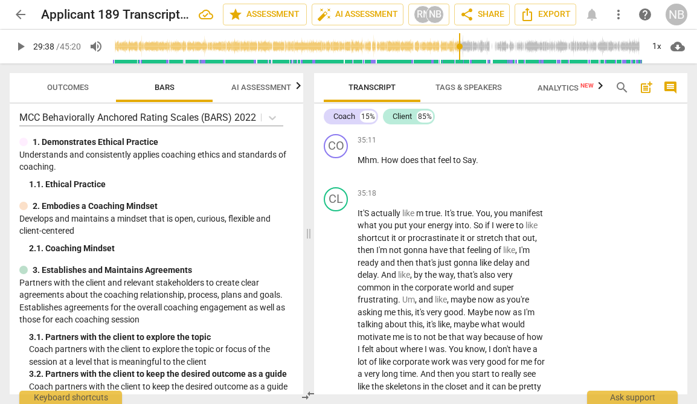
click at [471, 30] on div "+" at bounding box center [470, 24] width 12 height 12
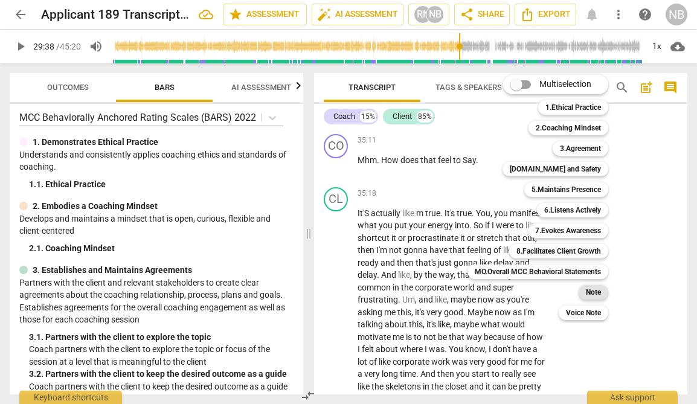
click at [593, 297] on b "Note" at bounding box center [592, 292] width 15 height 14
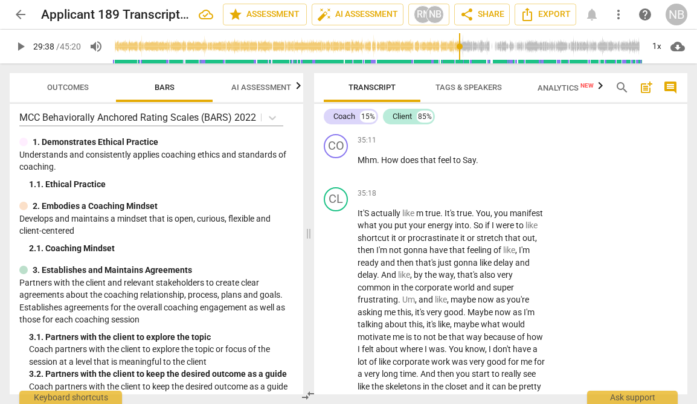
scroll to position [10, 0]
click at [570, 182] on div "CO play_arrow pause 35:11 + Add competency keyboard_arrow_right Mhm . How does …" at bounding box center [500, 155] width 373 height 53
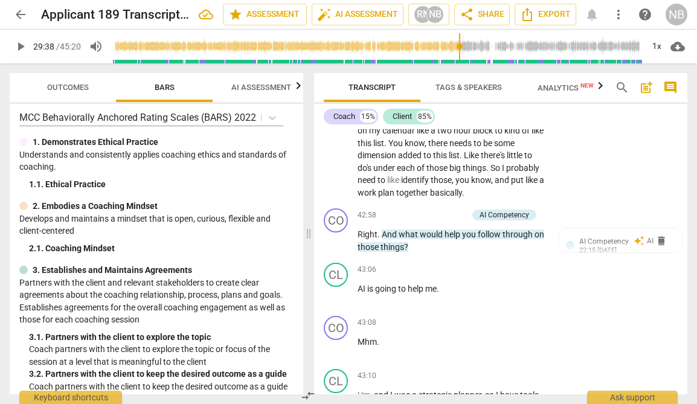
scroll to position [10840, 0]
click at [333, 138] on span "play_arrow" at bounding box center [336, 130] width 14 height 14
click at [369, 123] on span "do" at bounding box center [362, 118] width 11 height 10
click at [386, 123] on span "that" at bounding box center [378, 118] width 18 height 10
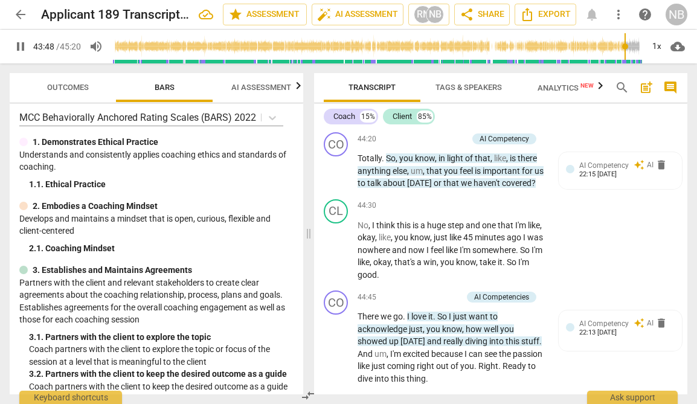
scroll to position [11298, 0]
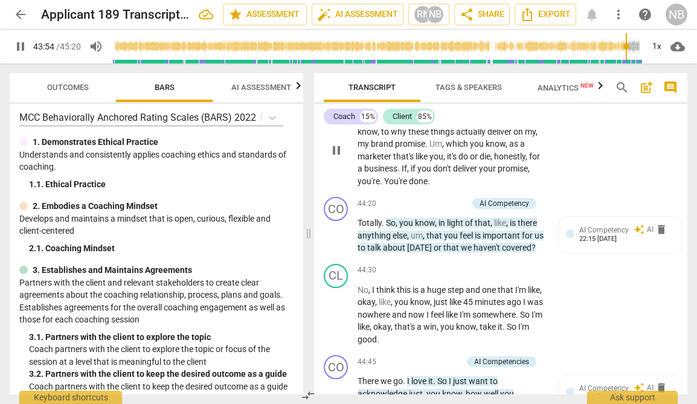
click at [340, 158] on span "pause" at bounding box center [336, 150] width 14 height 14
click at [340, 158] on span "play_arrow" at bounding box center [336, 150] width 14 height 14
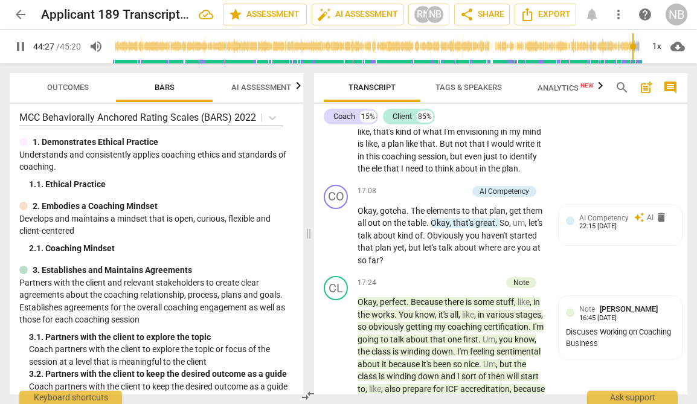
scroll to position [4398, 0]
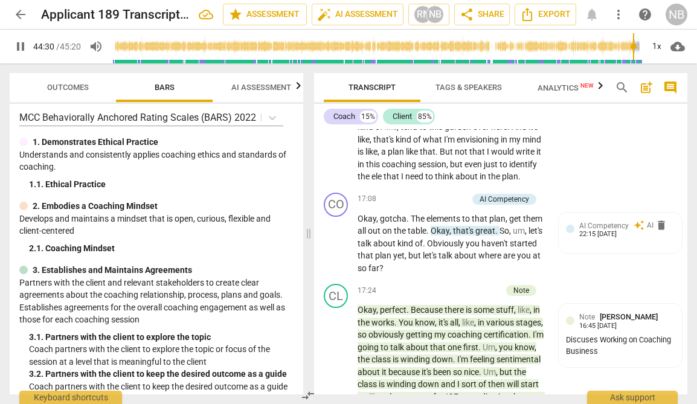
click at [18, 46] on span "pause" at bounding box center [20, 46] width 14 height 14
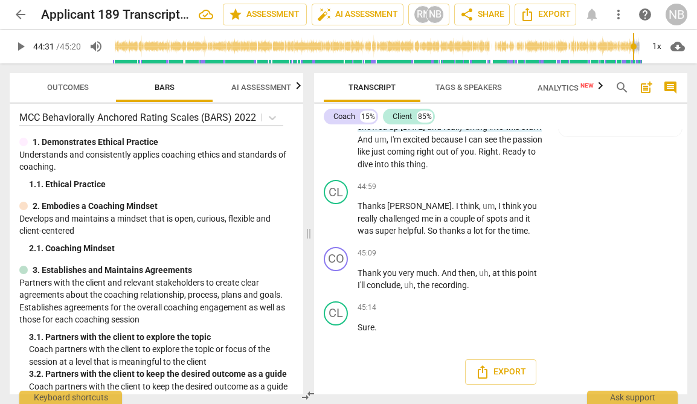
scroll to position [11774, 0]
click at [571, 10] on button "Export" at bounding box center [545, 15] width 62 height 22
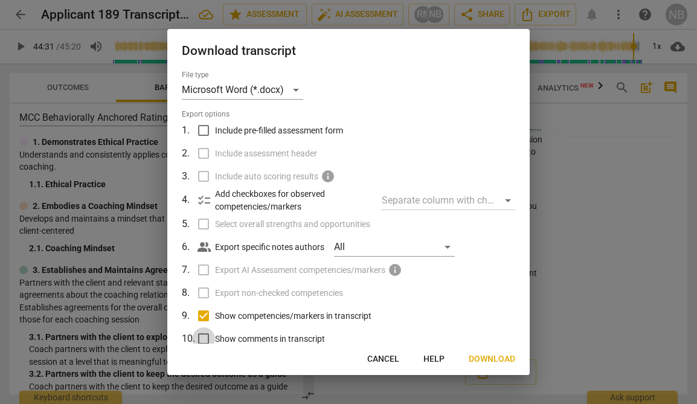
click at [203, 340] on input "Show comments in transcript" at bounding box center [203, 338] width 23 height 23
click at [495, 347] on div "Download transcript File type Microsoft Word (*.docx) Export options 1 . Includ…" at bounding box center [348, 202] width 362 height 346
click at [493, 363] on span "Download" at bounding box center [491, 359] width 46 height 12
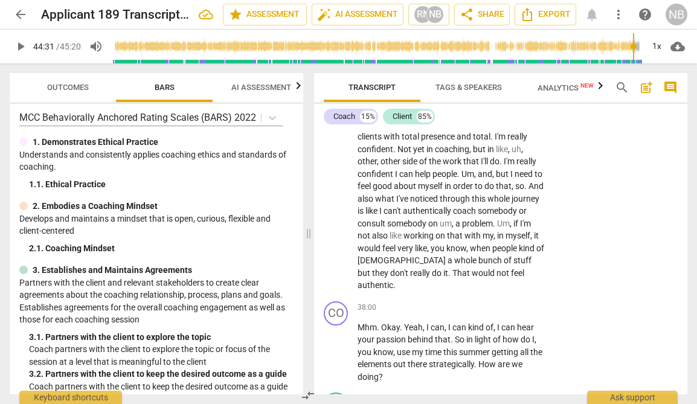
scroll to position [9545, 0]
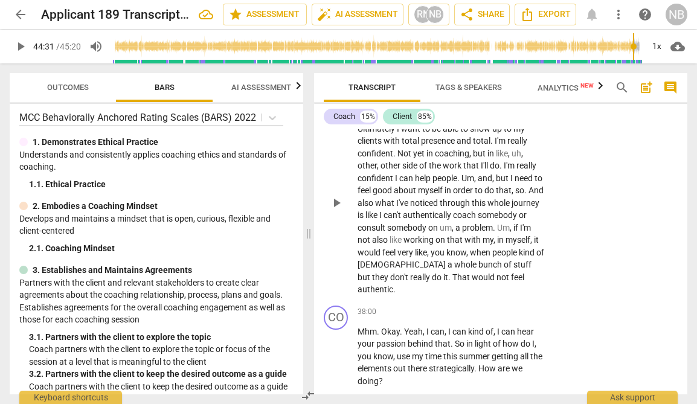
click at [360, 121] on span "Yeah" at bounding box center [366, 116] width 19 height 10
click at [337, 210] on span "play_arrow" at bounding box center [336, 203] width 14 height 14
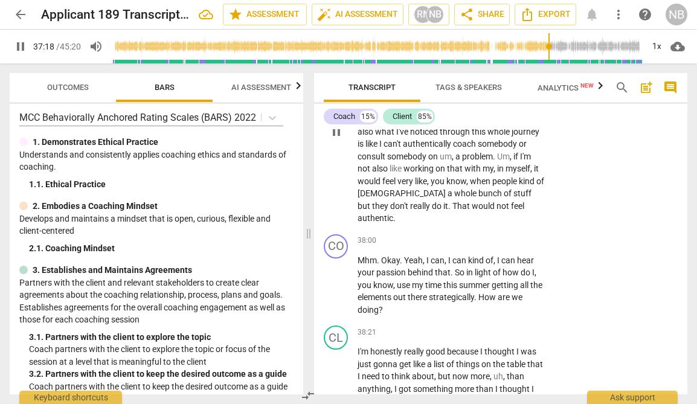
scroll to position [9617, 0]
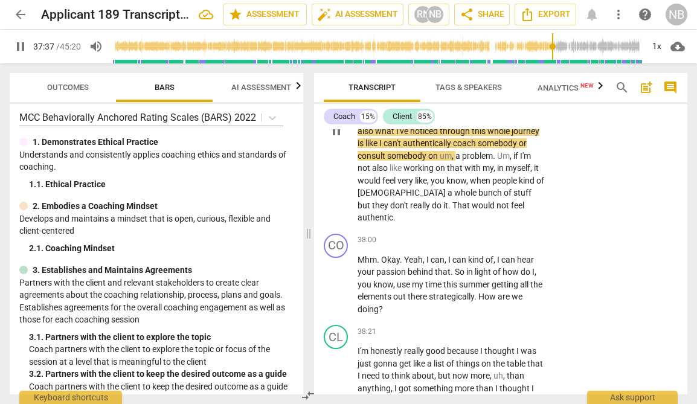
click at [531, 31] on p "Add competency" at bounding box center [507, 25] width 57 height 11
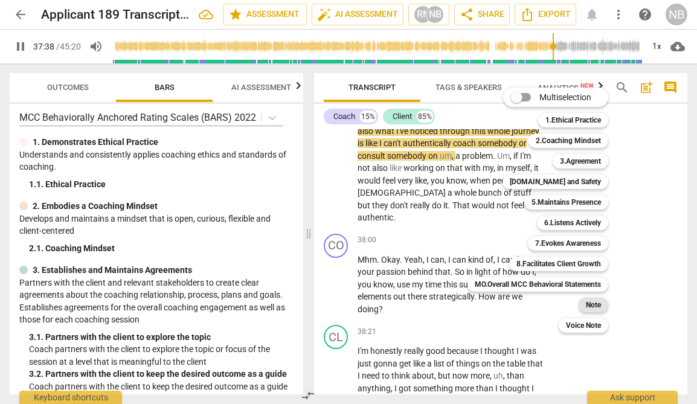
click at [599, 306] on b "Note" at bounding box center [592, 305] width 15 height 14
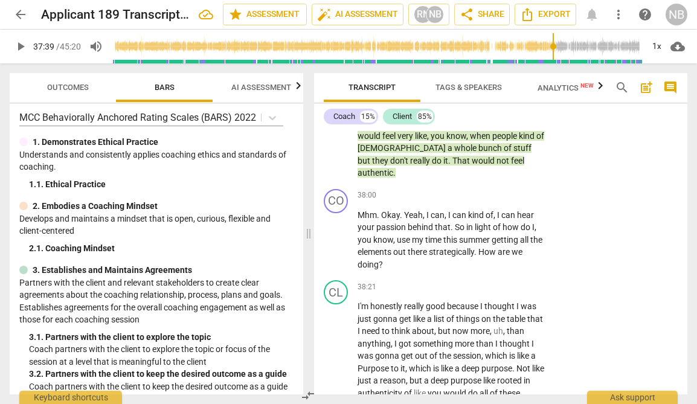
scroll to position [10, 0]
click at [572, 184] on div "CL play_arrow pause 36:52 + Add competency Note keyboard_arrow_right Yeah , thi…" at bounding box center [500, 76] width 373 height 215
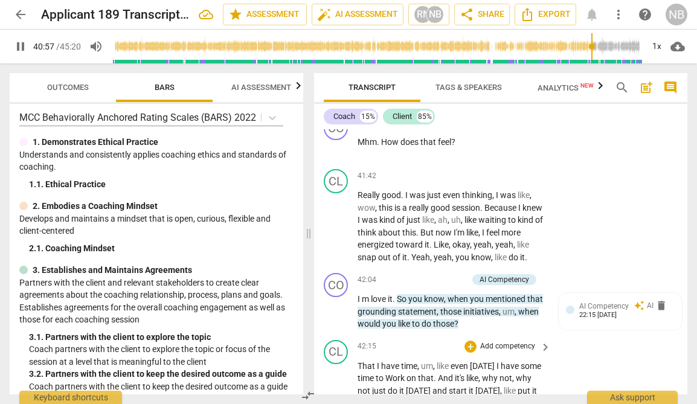
scroll to position [10545, 0]
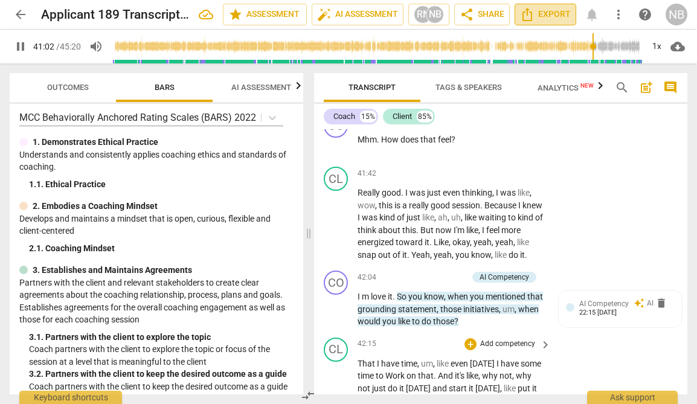
click at [541, 15] on span "Export" at bounding box center [545, 14] width 51 height 14
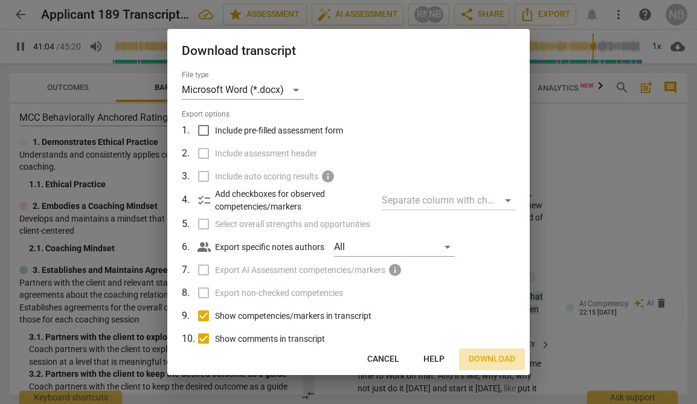
click at [496, 356] on span "Download" at bounding box center [491, 359] width 46 height 12
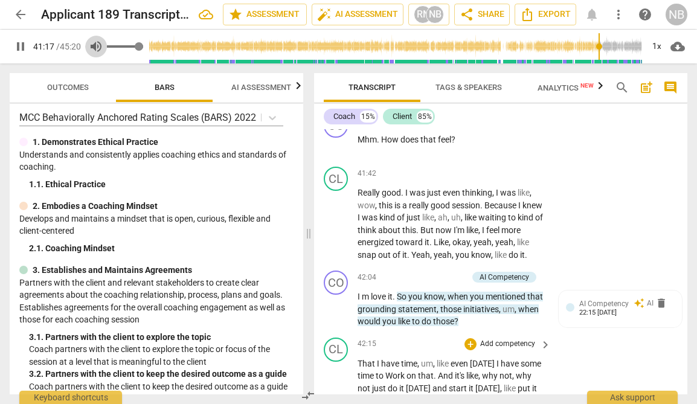
click at [100, 49] on span "volume_up" at bounding box center [96, 46] width 14 height 14
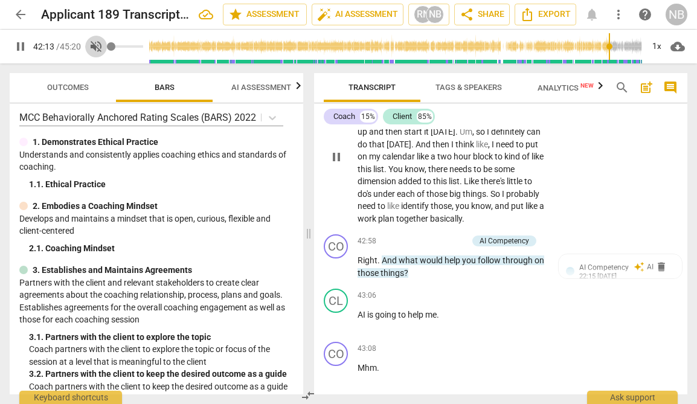
click at [89, 45] on span "volume_off" at bounding box center [96, 46] width 22 height 14
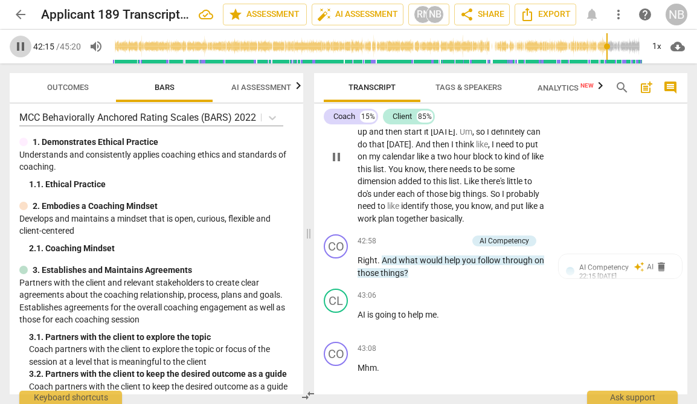
click at [16, 49] on span "pause" at bounding box center [20, 46] width 14 height 14
click at [14, 16] on span "arrow_back" at bounding box center [20, 14] width 14 height 14
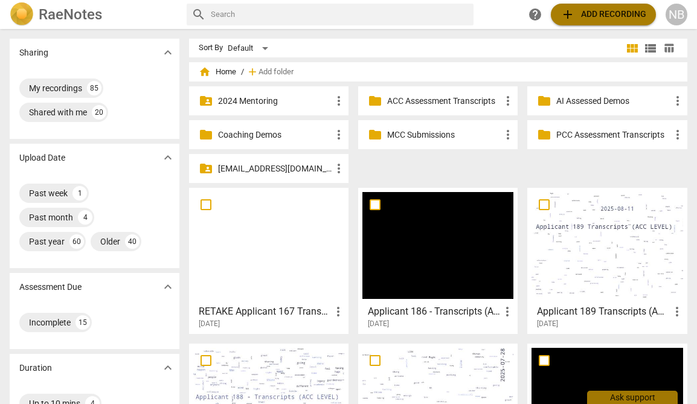
click at [588, 11] on span "add Add recording" at bounding box center [603, 14] width 86 height 14
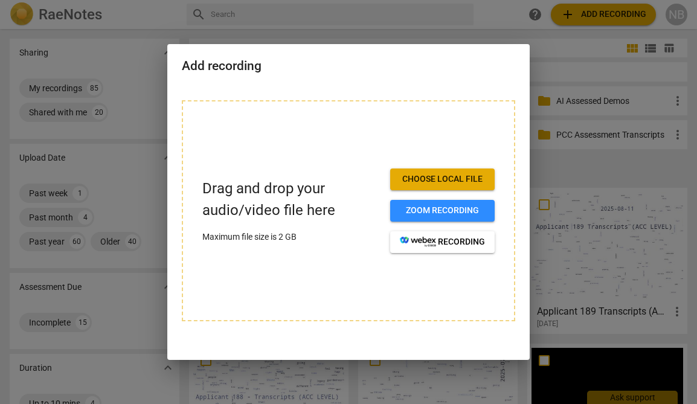
click at [450, 174] on span "Choose local file" at bounding box center [442, 179] width 85 height 12
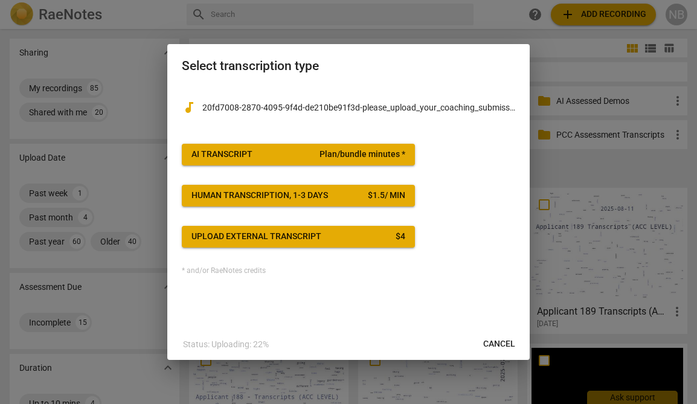
click at [328, 154] on span "Plan/bundle minutes *" at bounding box center [362, 154] width 86 height 12
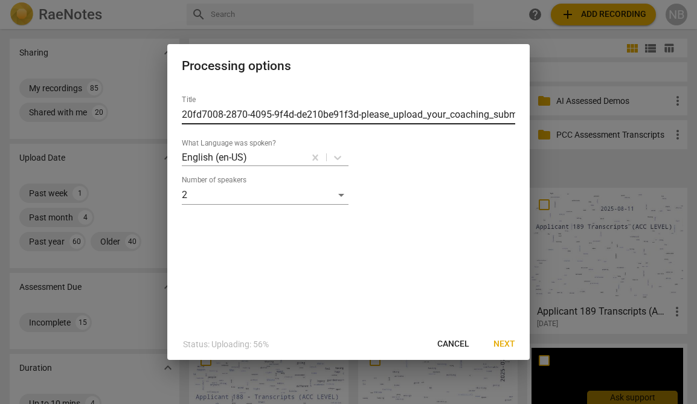
click at [327, 117] on input "20fd7008-2870-4095-9f4d-de210be91f3d-please_upload_your_coaching_submission-[PE…" at bounding box center [348, 114] width 333 height 19
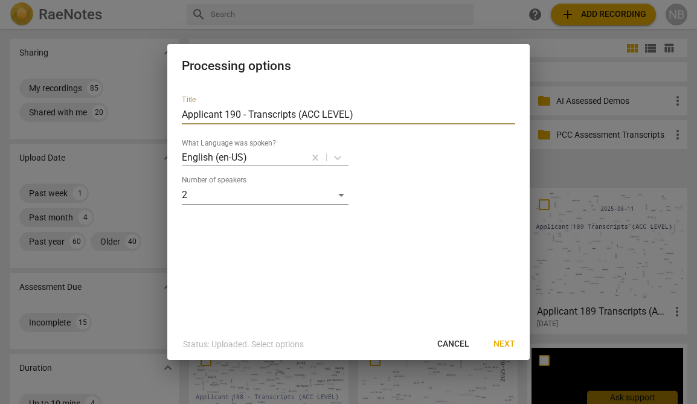
click at [503, 337] on button "Next" at bounding box center [503, 344] width 41 height 22
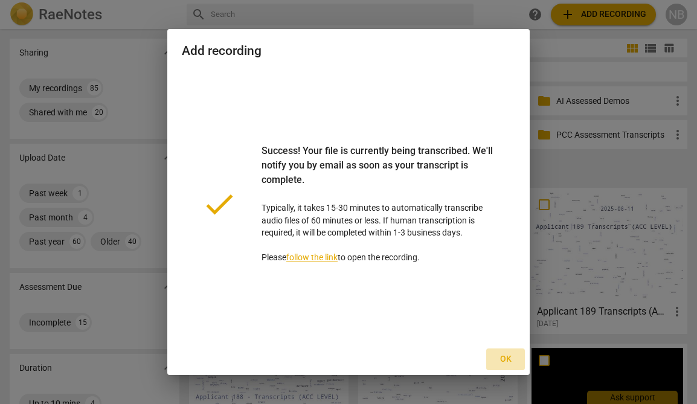
click at [500, 357] on span "Ok" at bounding box center [505, 359] width 19 height 12
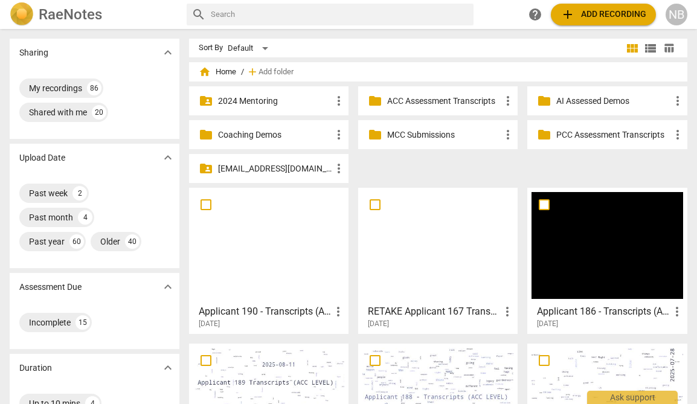
click at [308, 257] on div at bounding box center [268, 245] width 151 height 107
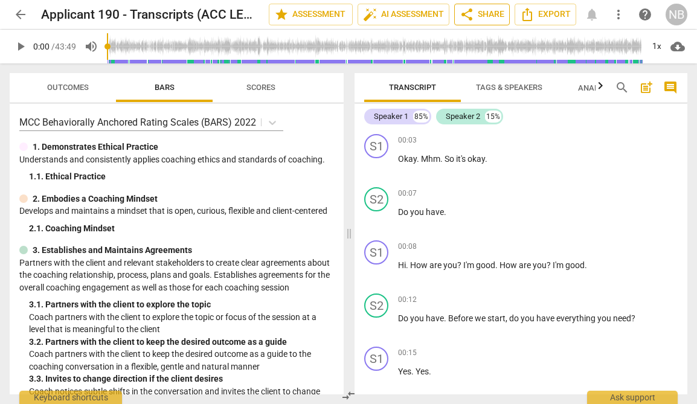
click at [503, 17] on span "share Share" at bounding box center [481, 14] width 45 height 14
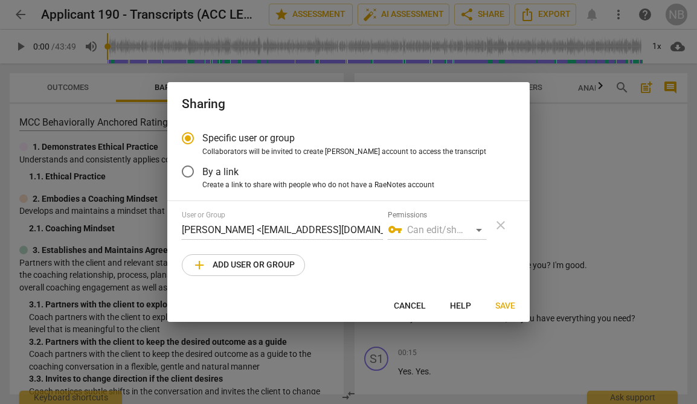
click at [282, 266] on span "add Add user or group" at bounding box center [243, 265] width 103 height 14
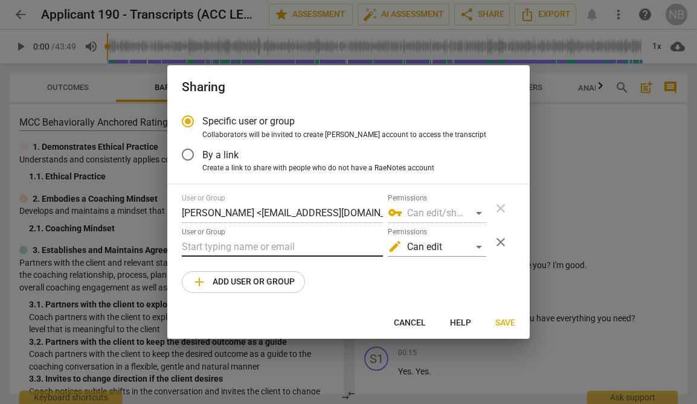
click at [282, 252] on input "text" at bounding box center [282, 246] width 201 height 19
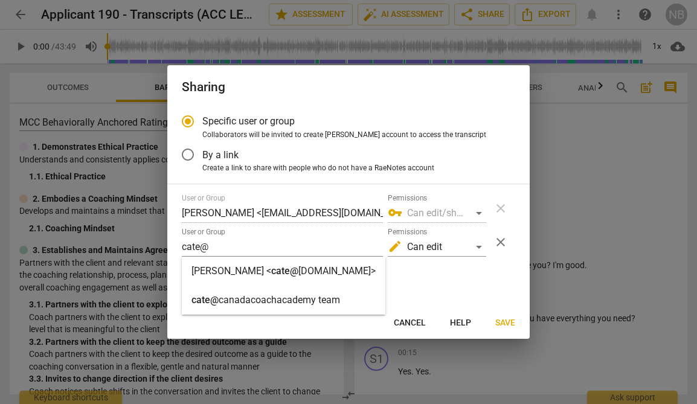
click at [314, 272] on strong "[DOMAIN_NAME]>" at bounding box center [336, 270] width 77 height 11
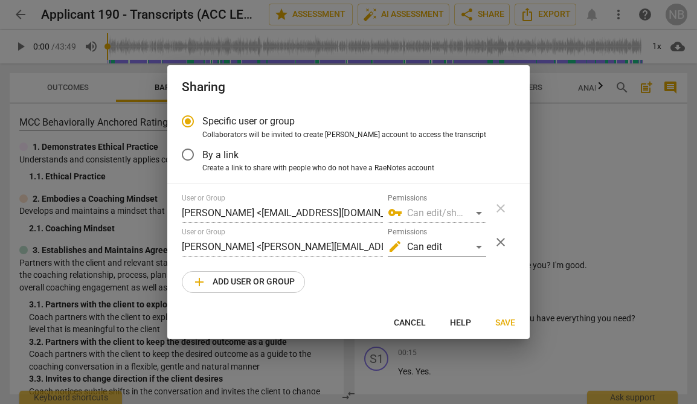
click at [225, 278] on span "add Add user or group" at bounding box center [243, 282] width 103 height 14
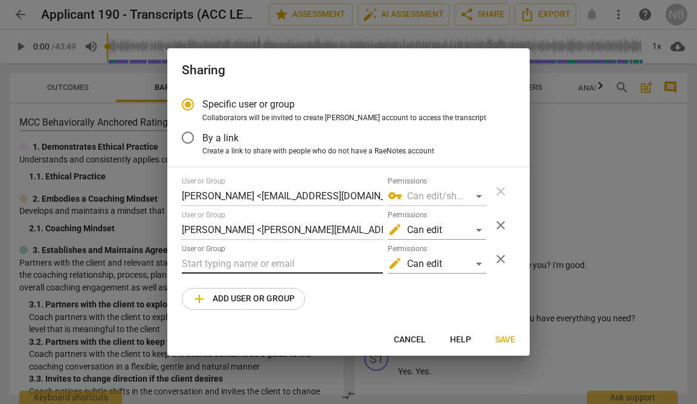
click at [203, 255] on input "text" at bounding box center [282, 263] width 201 height 19
click at [200, 142] on input "By a link" at bounding box center [187, 137] width 29 height 29
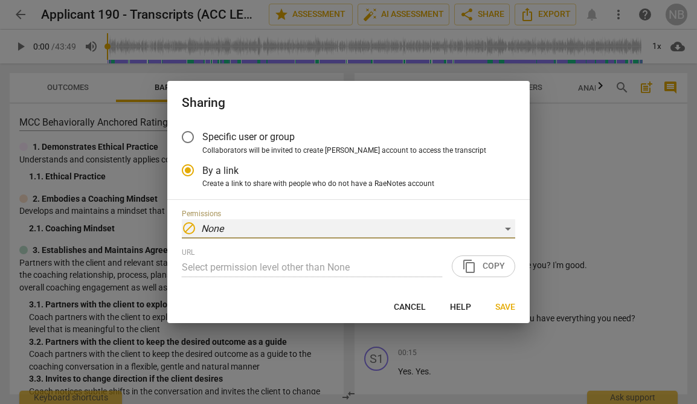
click at [430, 229] on div "block None" at bounding box center [348, 228] width 333 height 19
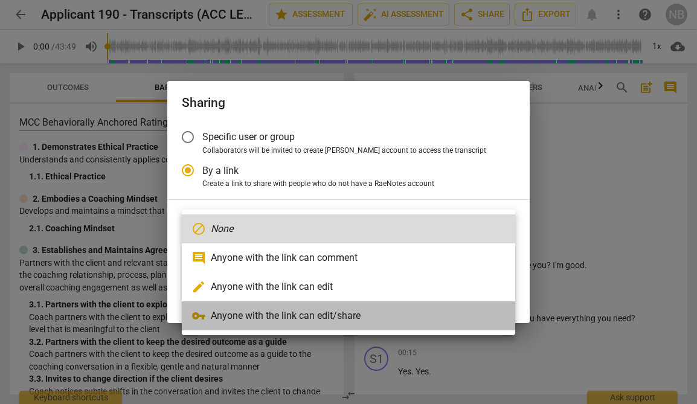
click at [316, 320] on li "vpn_key Anyone with the link can edit/share" at bounding box center [348, 315] width 333 height 29
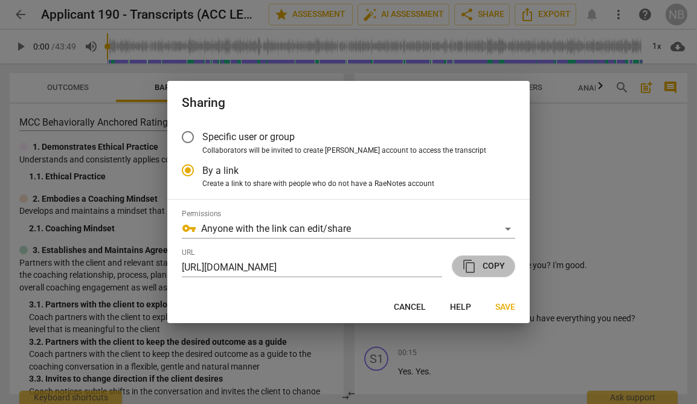
click at [471, 267] on span "content_copy" at bounding box center [469, 266] width 14 height 14
click at [502, 307] on span "Save" at bounding box center [505, 307] width 20 height 12
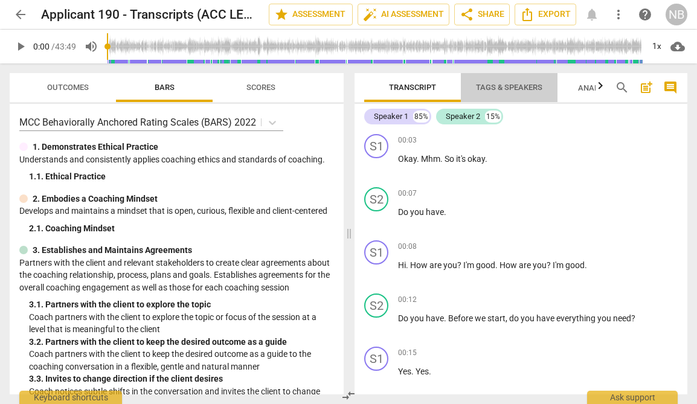
click at [476, 86] on span "Tags & Speakers" at bounding box center [509, 87] width 66 height 9
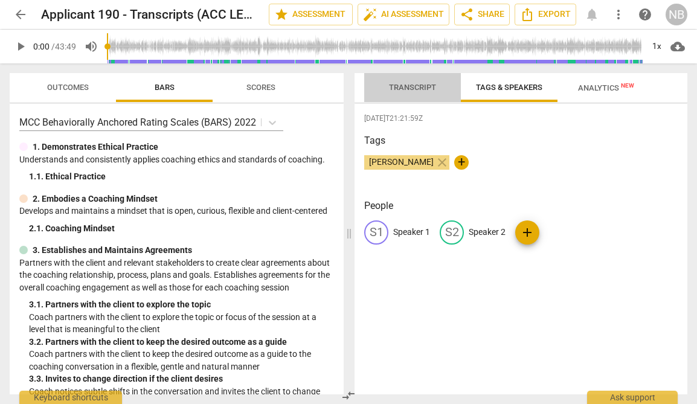
click at [404, 84] on span "Transcript" at bounding box center [412, 87] width 47 height 9
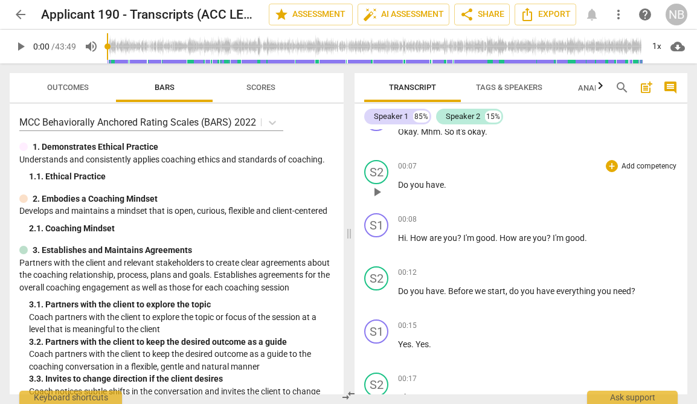
scroll to position [28, 0]
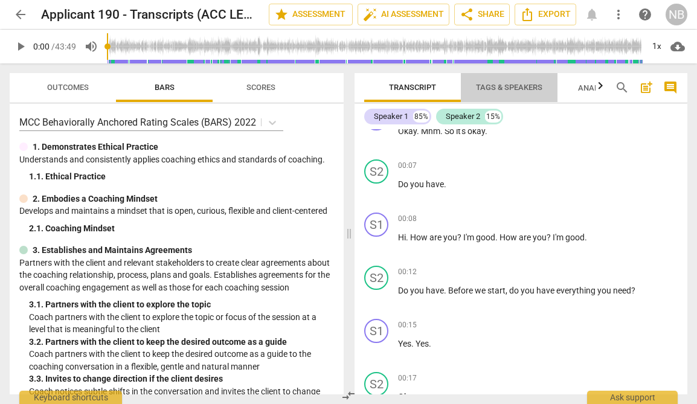
click at [503, 81] on span "Tags & Speakers" at bounding box center [508, 88] width 95 height 16
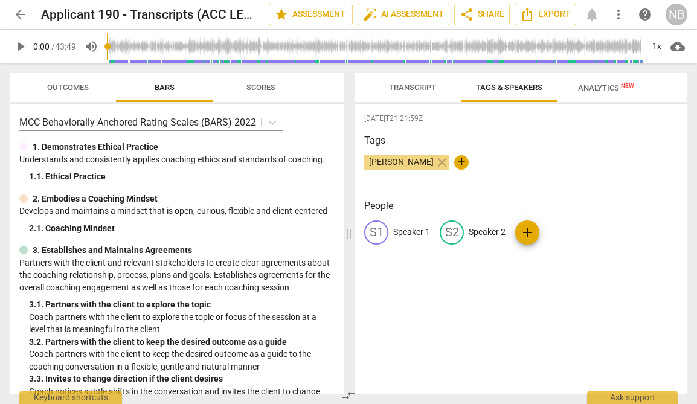
click at [483, 235] on p "Speaker 2" at bounding box center [486, 232] width 37 height 13
click at [388, 232] on div "edit Speaker 1" at bounding box center [397, 232] width 66 height 24
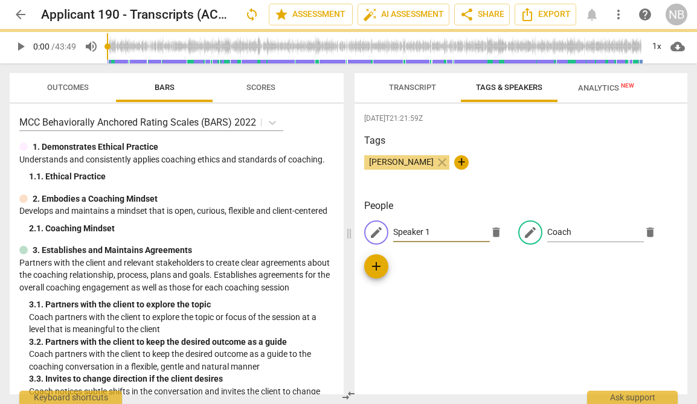
click at [408, 231] on input "Speaker 1" at bounding box center [441, 232] width 97 height 19
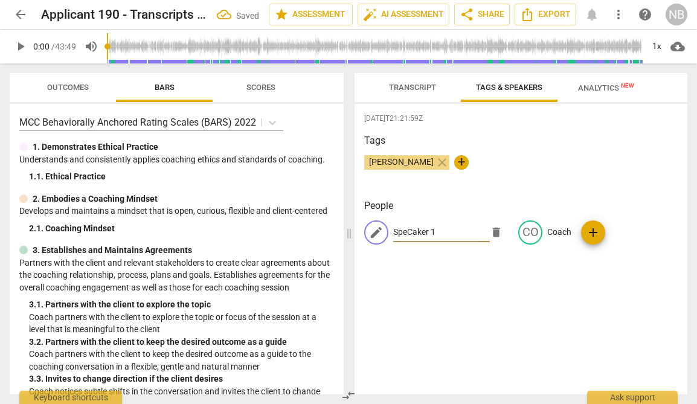
drag, startPoint x: 455, startPoint y: 229, endPoint x: 375, endPoint y: 229, distance: 80.3
click at [375, 229] on div "edit SpeCaker 1 delete" at bounding box center [436, 232] width 144 height 24
click at [508, 174] on div "[PERSON_NAME] close +" at bounding box center [520, 167] width 313 height 24
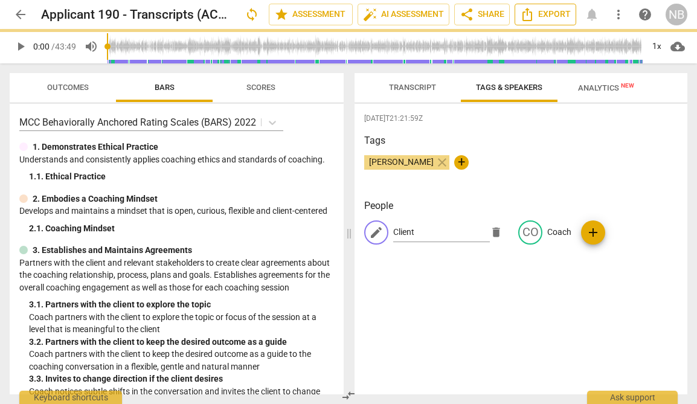
click at [557, 11] on span "Export" at bounding box center [545, 14] width 51 height 14
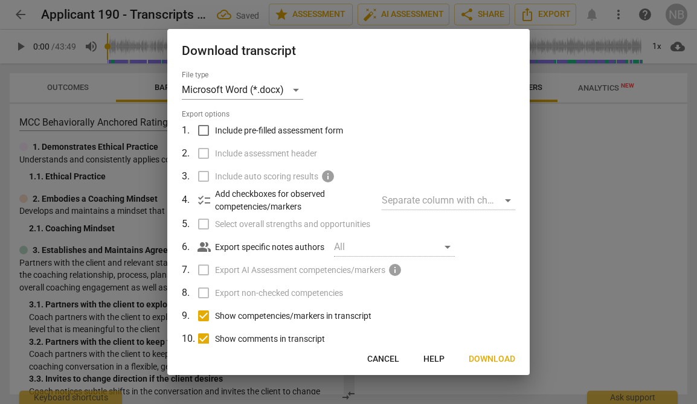
click at [552, 16] on div at bounding box center [348, 202] width 697 height 404
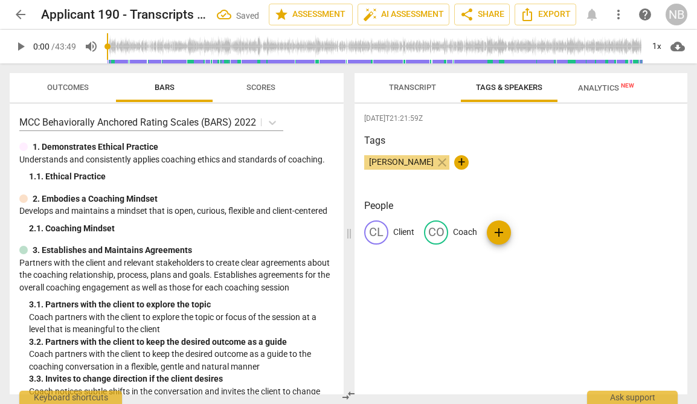
click at [552, 16] on span "Export" at bounding box center [545, 14] width 51 height 14
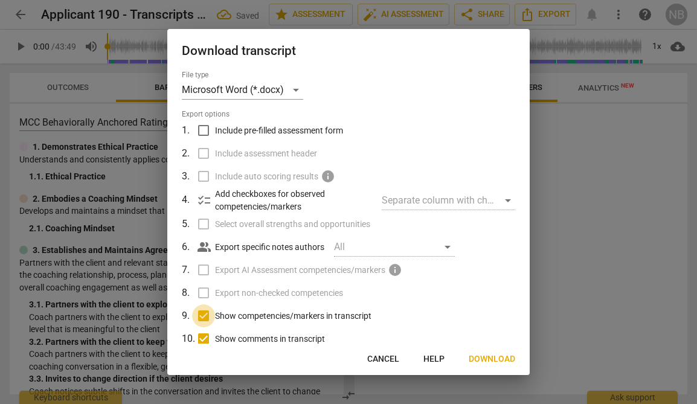
click at [197, 321] on input "Show competencies/markers in transcript" at bounding box center [203, 315] width 23 height 23
click at [199, 340] on input "Show comments in transcript" at bounding box center [203, 338] width 23 height 23
click at [489, 357] on span "Download" at bounding box center [491, 359] width 46 height 12
